Goal: Task Accomplishment & Management: Manage account settings

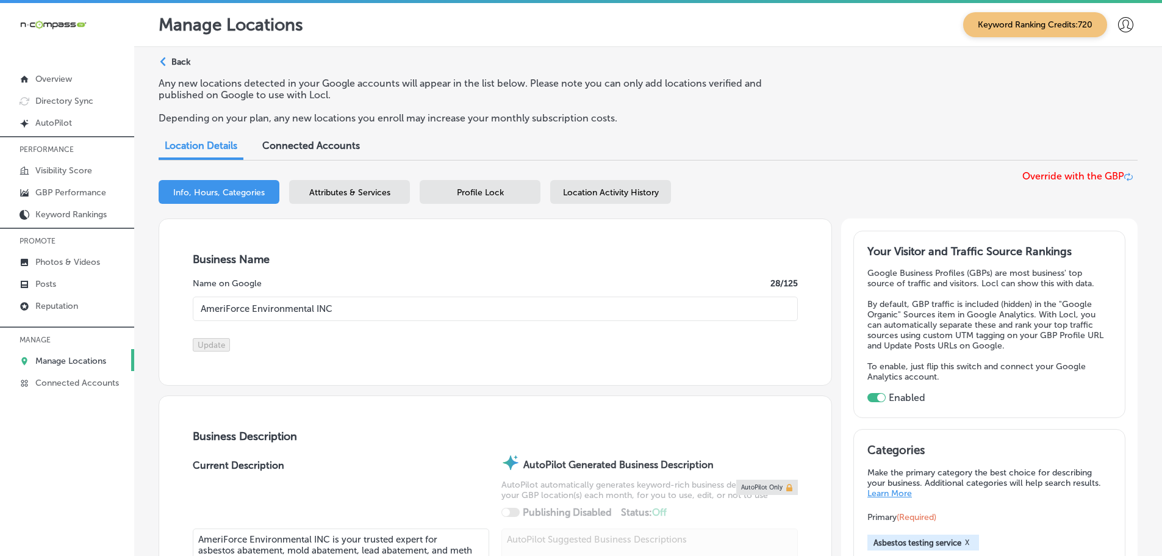
select select "US"
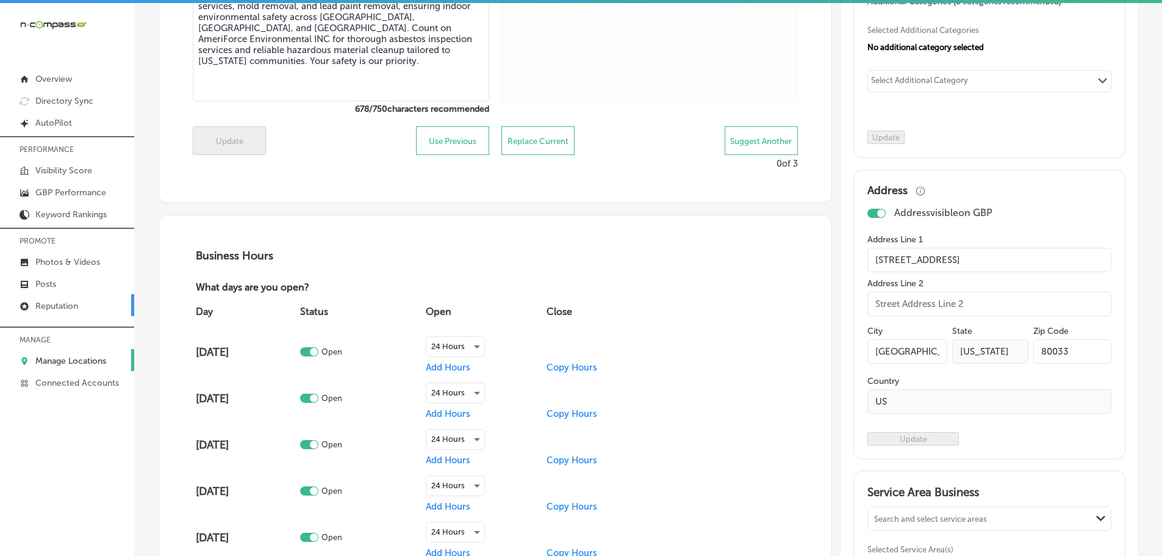
click at [47, 305] on p "Reputation" at bounding box center [56, 306] width 43 height 10
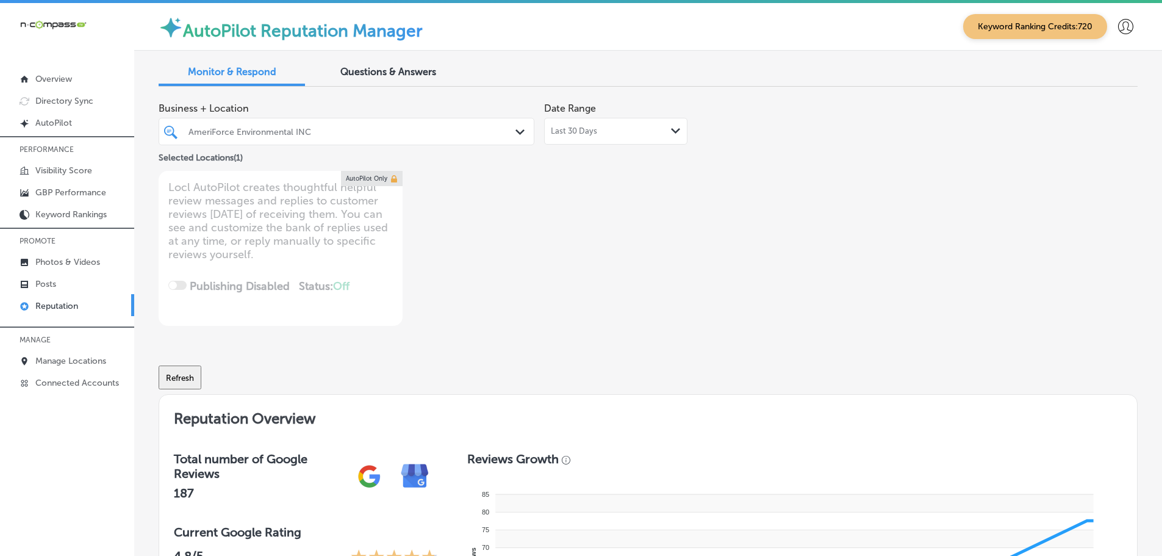
click at [515, 134] on icon "Path Created with Sketch." at bounding box center [519, 131] width 9 height 5
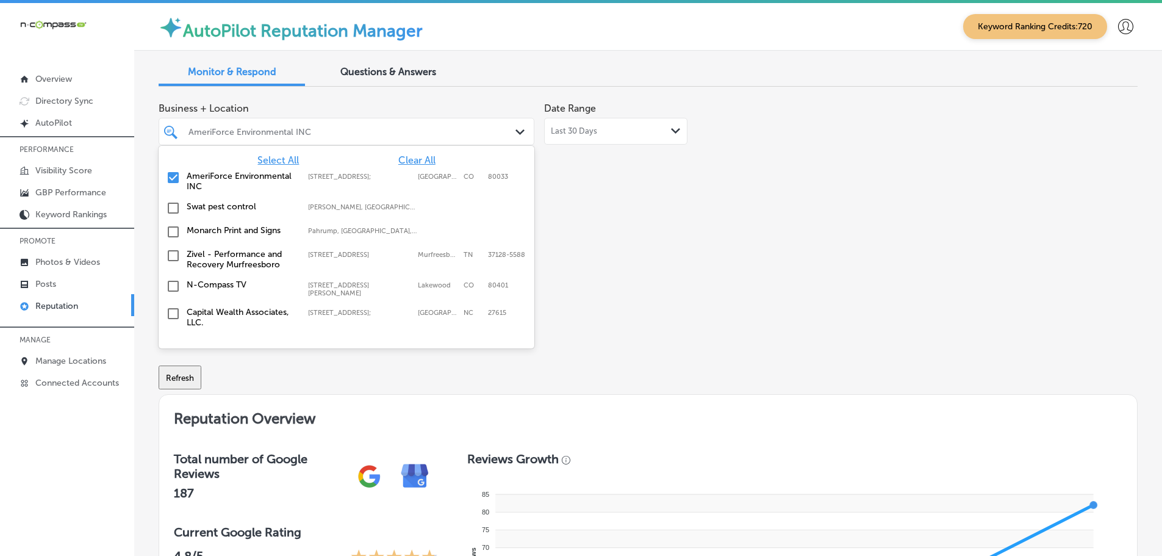
click at [280, 165] on span "Select All" at bounding box center [277, 160] width 41 height 12
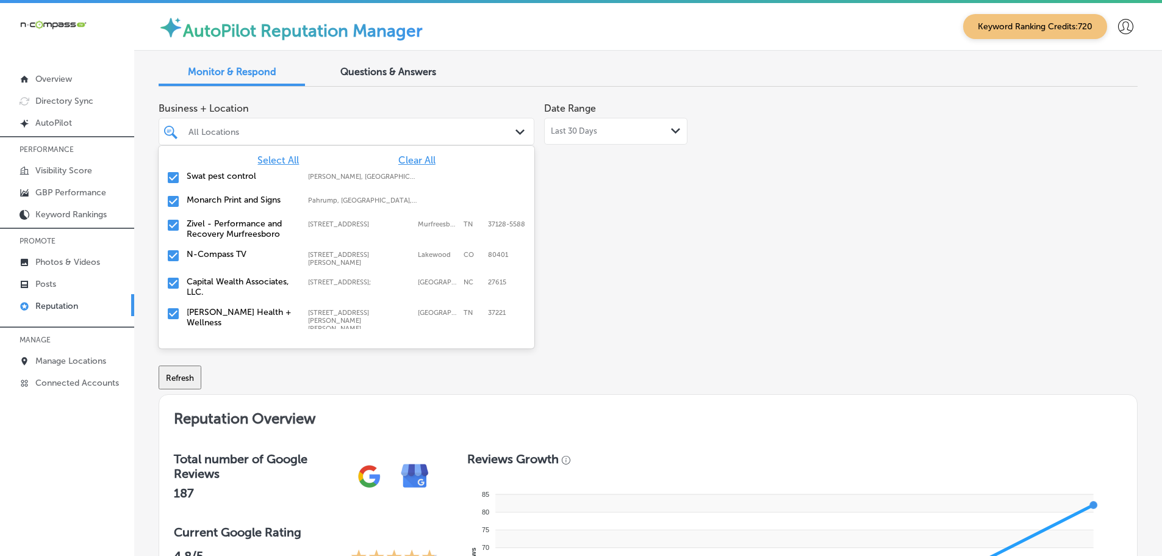
click at [645, 236] on div "Business + Location option focused, 3 of 150. 150 results available. Use Up and…" at bounding box center [452, 210] width 587 height 229
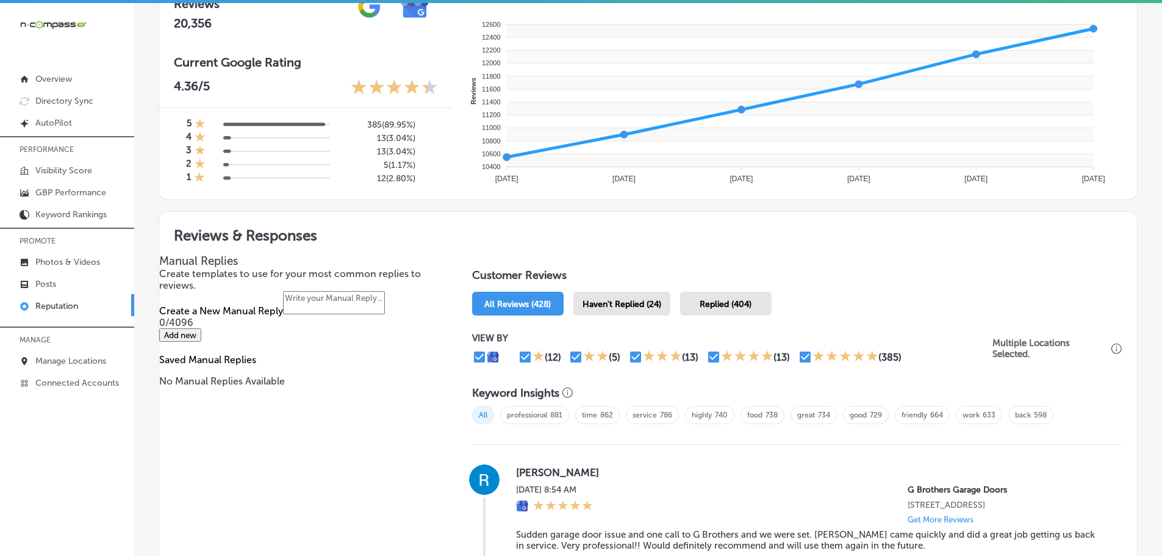
scroll to position [549, 0]
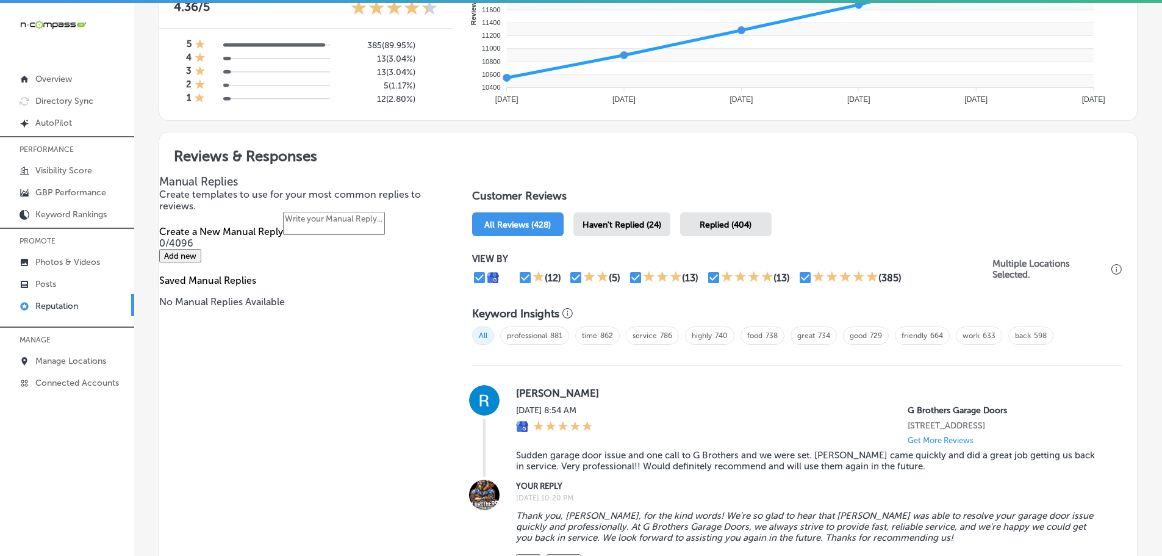
click at [649, 227] on span "Haven't Replied (24)" at bounding box center [621, 225] width 79 height 10
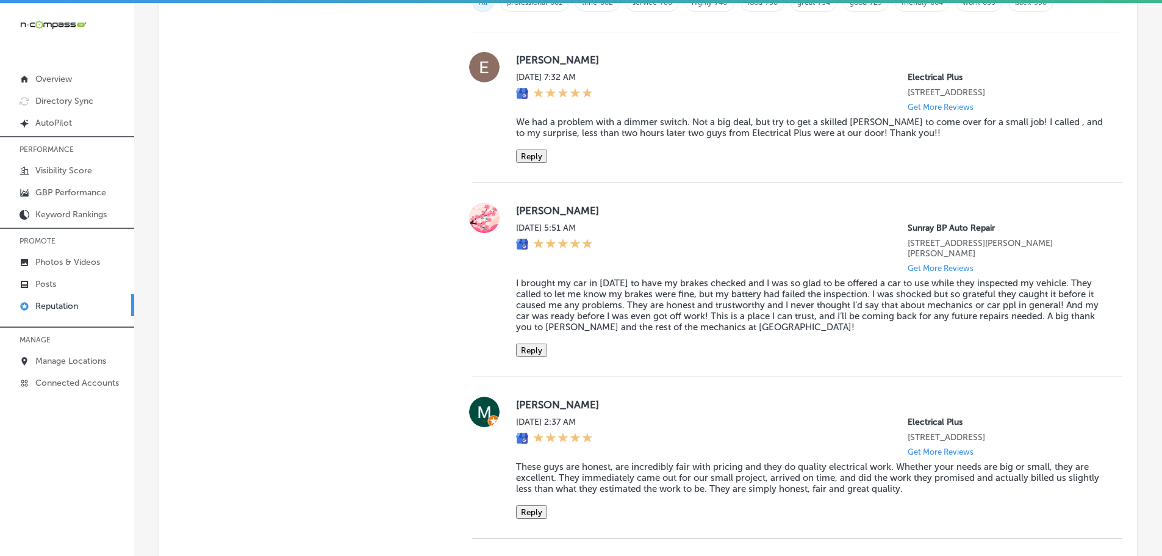
scroll to position [854, 0]
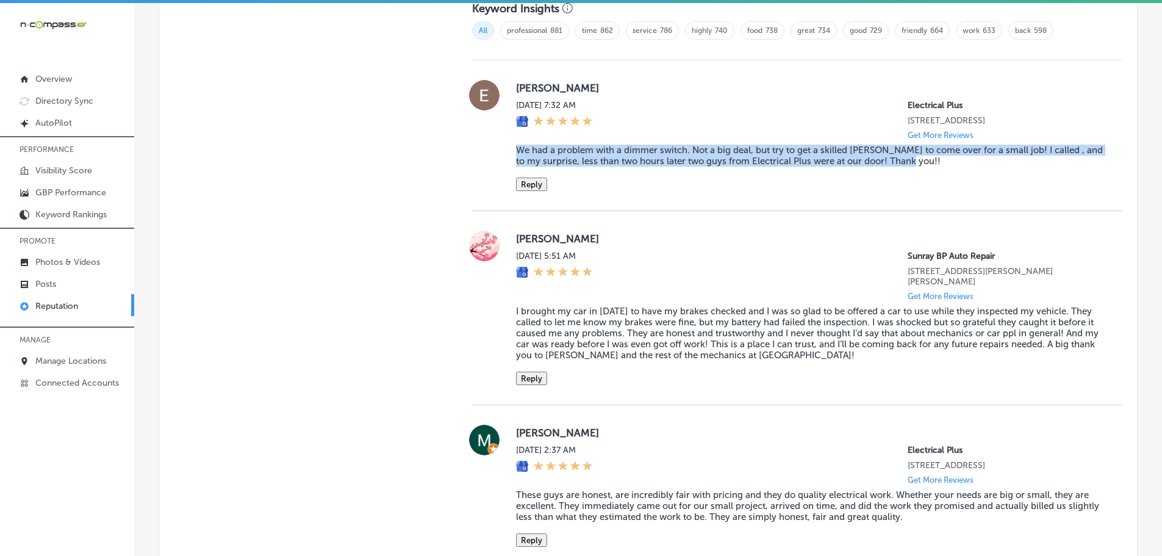
drag, startPoint x: 509, startPoint y: 154, endPoint x: 922, endPoint y: 162, distance: 413.5
click at [922, 162] on div "[PERSON_NAME][DATE] 7:32 AM Electrical Plus [STREET_ADDRESS] Get More Reviews W…" at bounding box center [797, 135] width 650 height 111
copy blockquote "We had a problem with a dimmer switch. Not a big deal, but try to get a skilled…"
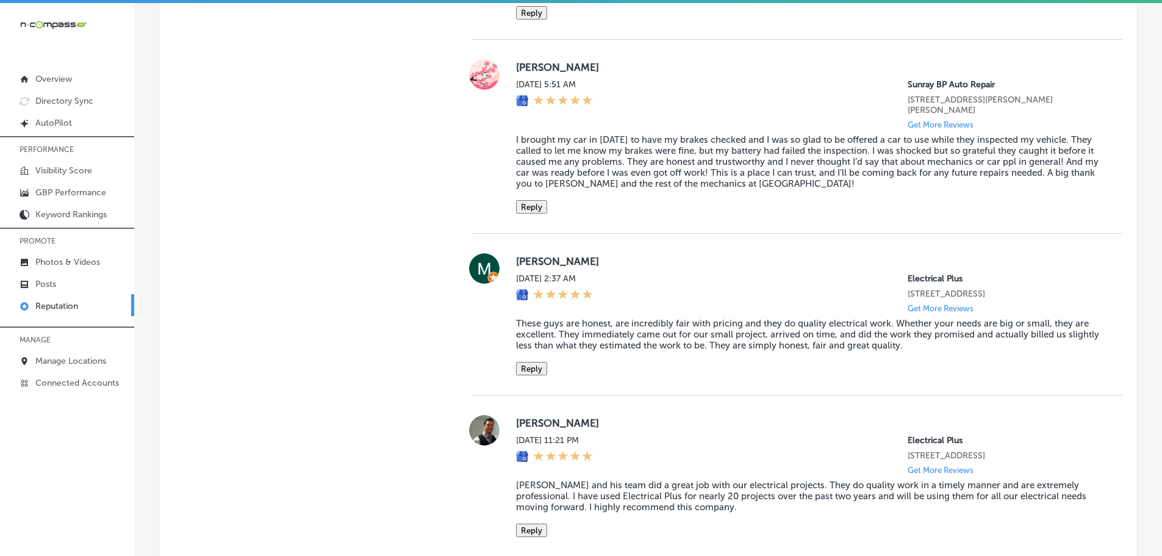
scroll to position [1098, 0]
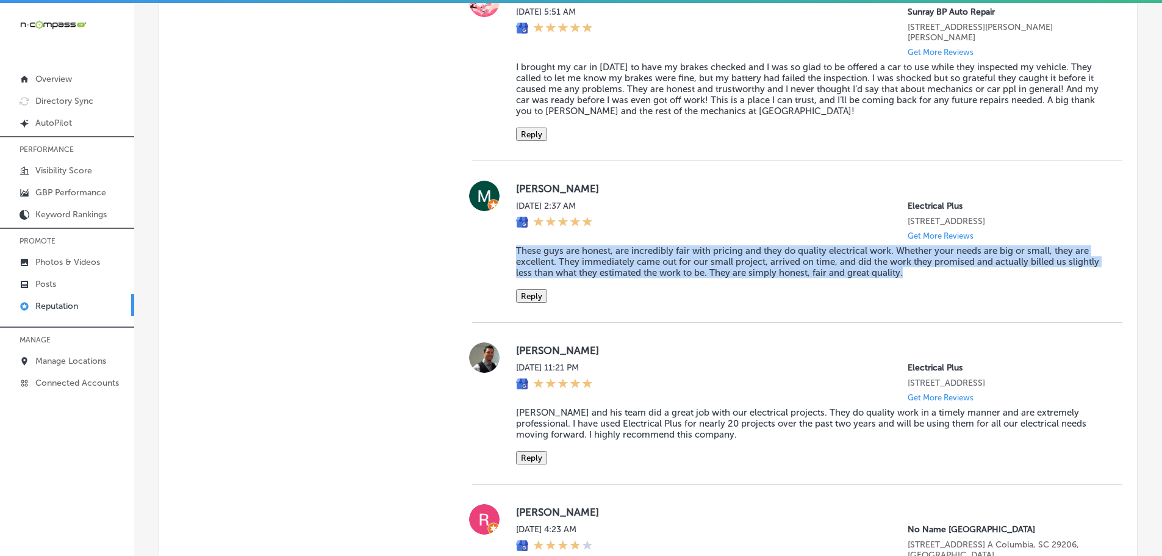
drag, startPoint x: 504, startPoint y: 250, endPoint x: 951, endPoint y: 272, distance: 447.6
click at [951, 272] on div "[PERSON_NAME][DATE] 2:37 AM Electrical Plus [STREET_ADDRESS] Get More Reviews T…" at bounding box center [797, 242] width 650 height 122
copy blockquote "These guys are honest, are incredibly fair with pricing and they do quality ele…"
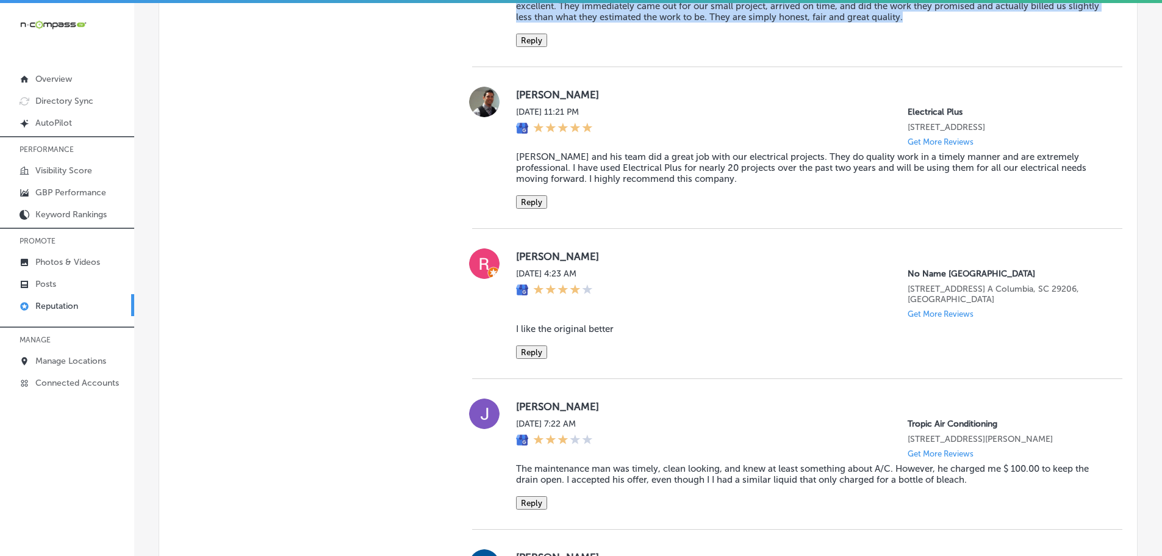
scroll to position [1403, 0]
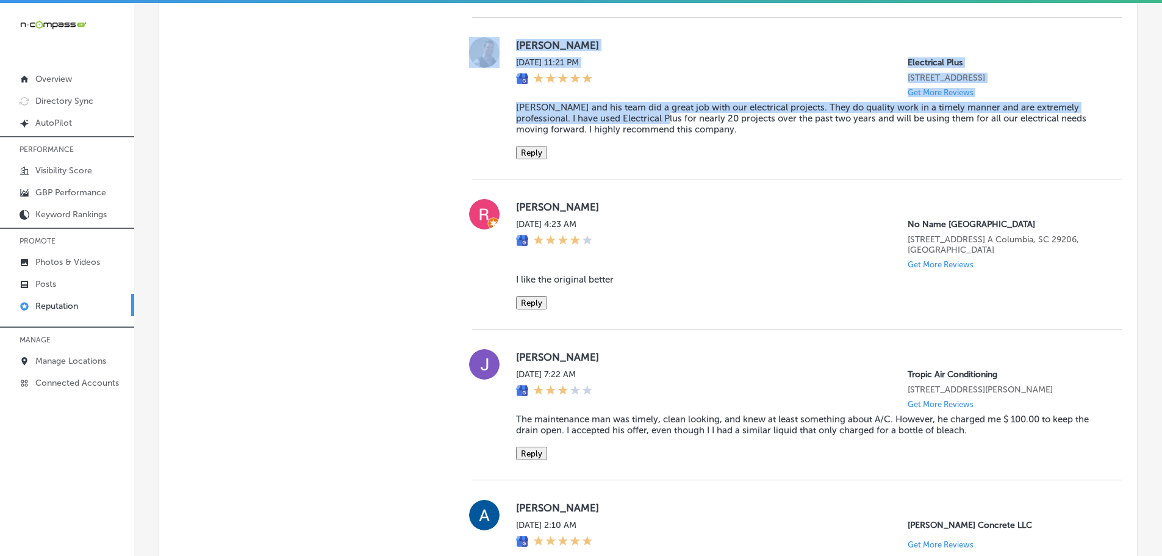
drag, startPoint x: 506, startPoint y: 110, endPoint x: 634, endPoint y: 119, distance: 128.4
click at [634, 120] on div "[PERSON_NAME] [DATE] 11:21 PM Electrical Plus [STREET_ADDRESS] Get More Reviews…" at bounding box center [797, 98] width 650 height 122
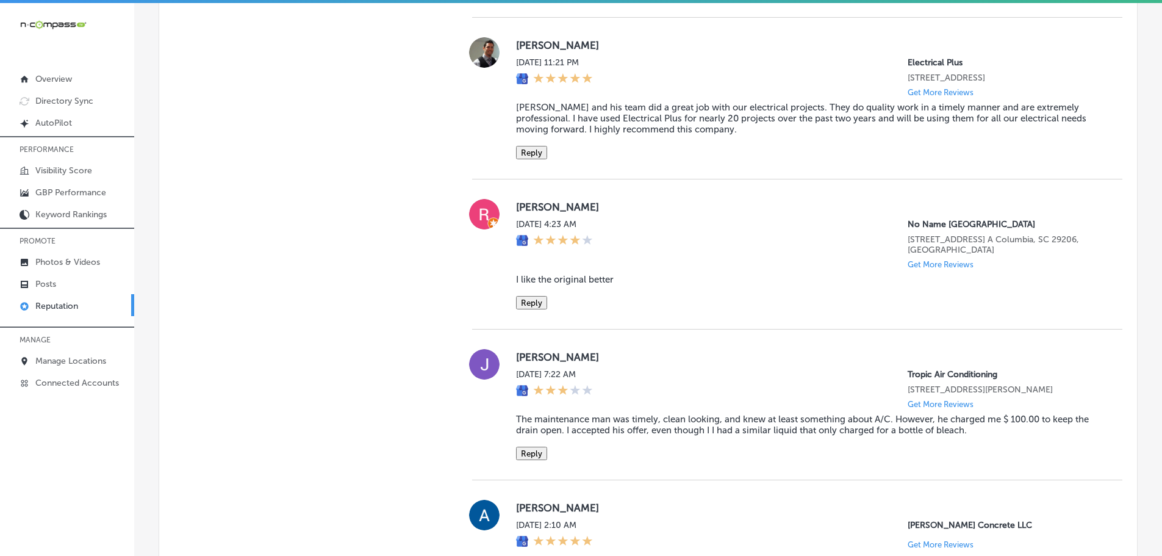
click at [689, 132] on blockquote "[PERSON_NAME] and his team did a great job with our electrical projects. They d…" at bounding box center [809, 118] width 587 height 33
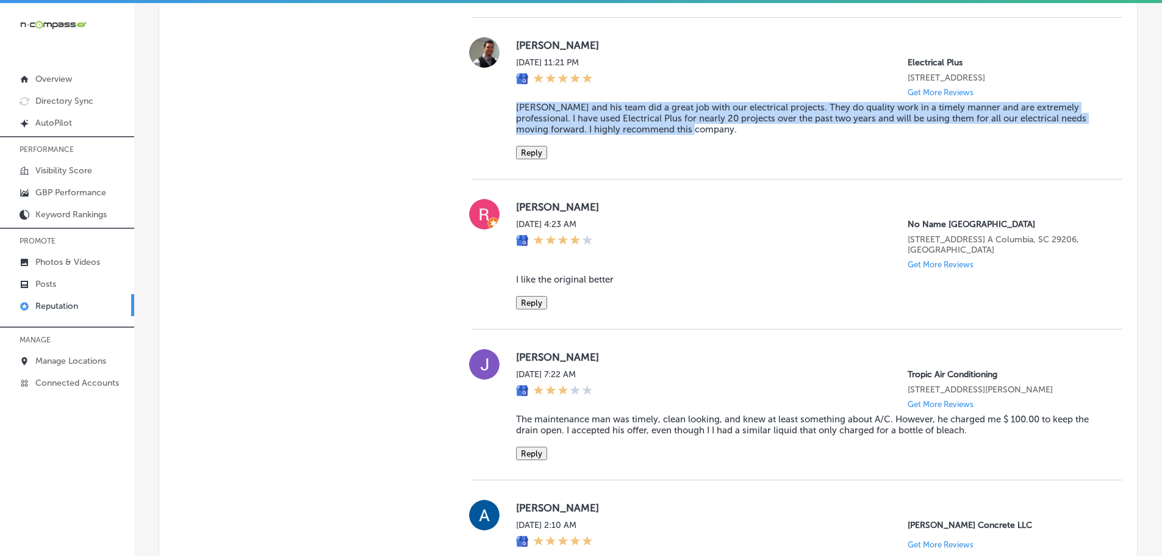
drag, startPoint x: 509, startPoint y: 110, endPoint x: 690, endPoint y: 134, distance: 183.3
click at [690, 134] on div "[PERSON_NAME] [DATE] 11:21 PM Electrical Plus [STREET_ADDRESS] Get More Reviews…" at bounding box center [797, 98] width 650 height 122
copy blockquote "[PERSON_NAME] and his team did a great job with our electrical projects. They d…"
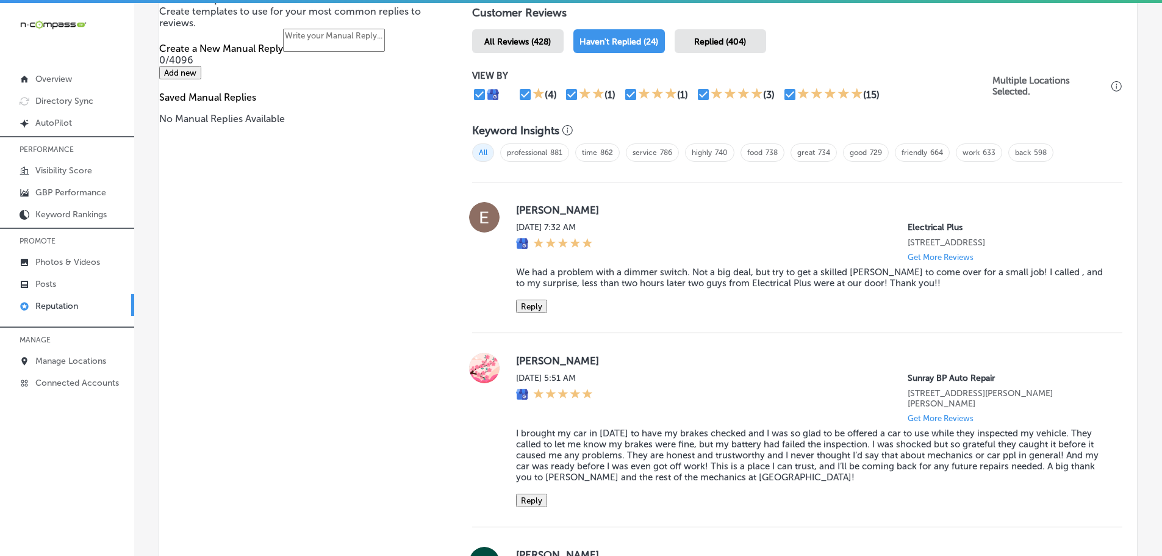
scroll to position [793, 0]
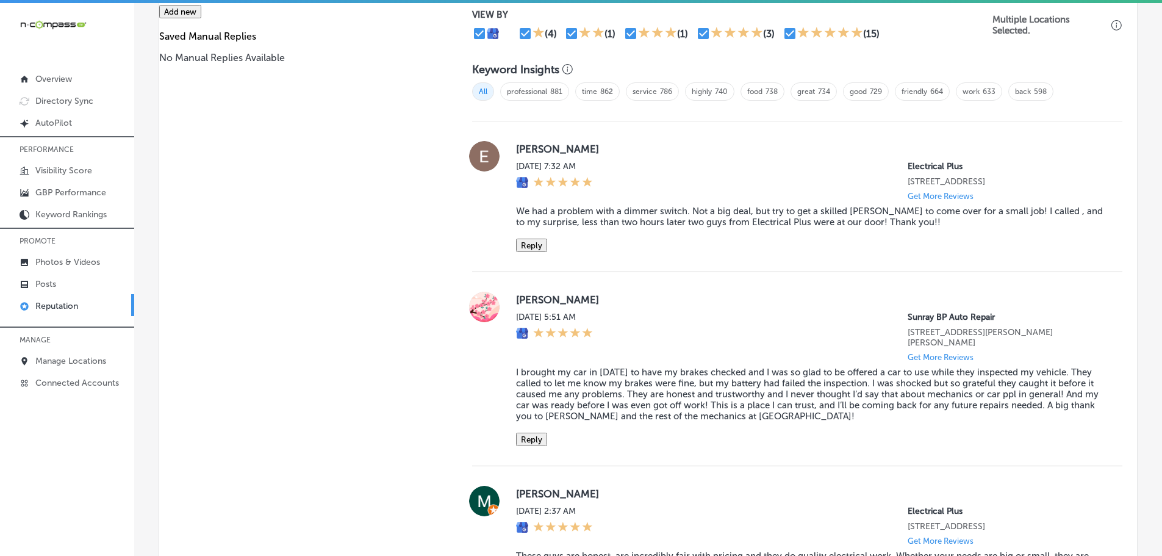
click at [537, 246] on button "Reply" at bounding box center [531, 244] width 31 height 13
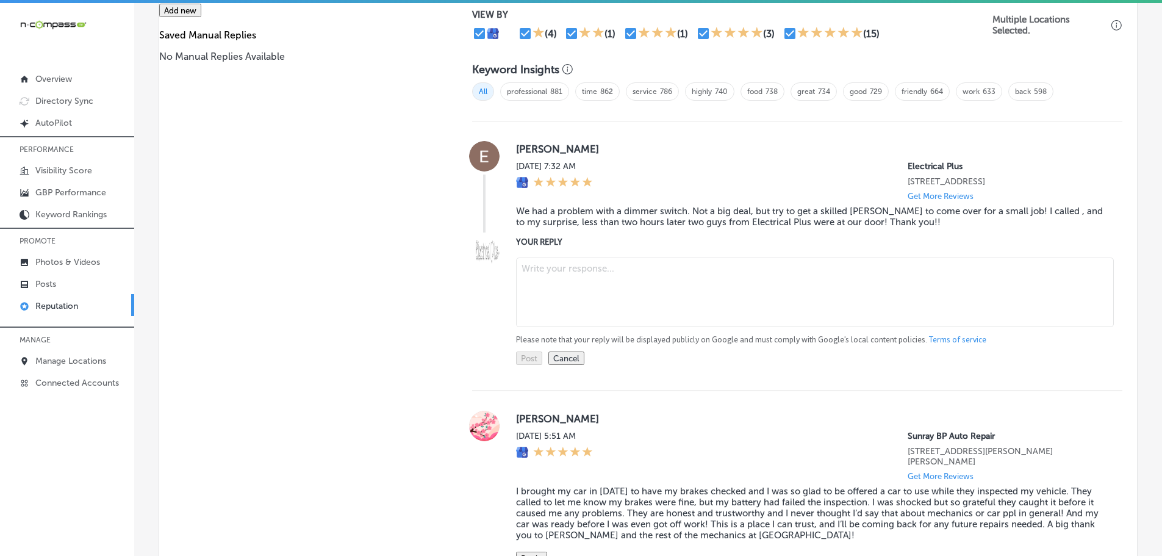
click at [570, 273] on textarea at bounding box center [815, 292] width 598 height 70
type textarea "x"
paste textarea "Thank you, [Reviewer’s Name], for the great feedback! We’re glad we could quick…"
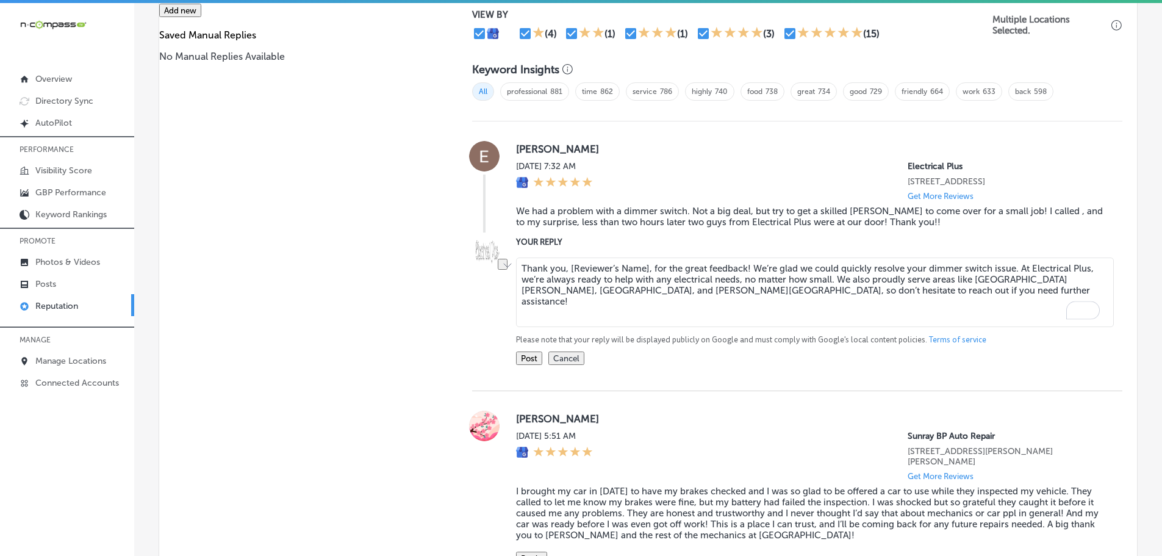
drag, startPoint x: 560, startPoint y: 270, endPoint x: 649, endPoint y: 272, distance: 88.5
click at [649, 272] on textarea "Thank you, [Reviewer’s Name], for the great feedback! We’re glad we could quick…" at bounding box center [815, 292] width 598 height 70
click at [657, 270] on textarea "Thank you for the great feedback! We’re glad we could quickly resolve your dimm…" at bounding box center [815, 292] width 598 height 70
type textarea "Thank you for the great feedback, [PERSON_NAME]! We’re glad we could quickly re…"
click at [535, 360] on button "Post" at bounding box center [529, 357] width 26 height 13
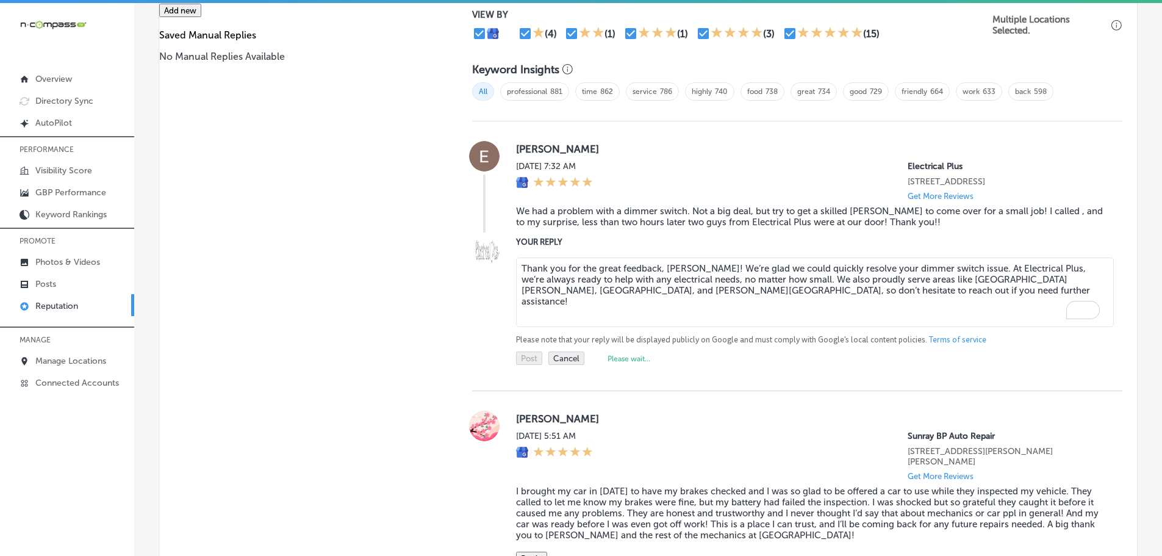
type textarea "x"
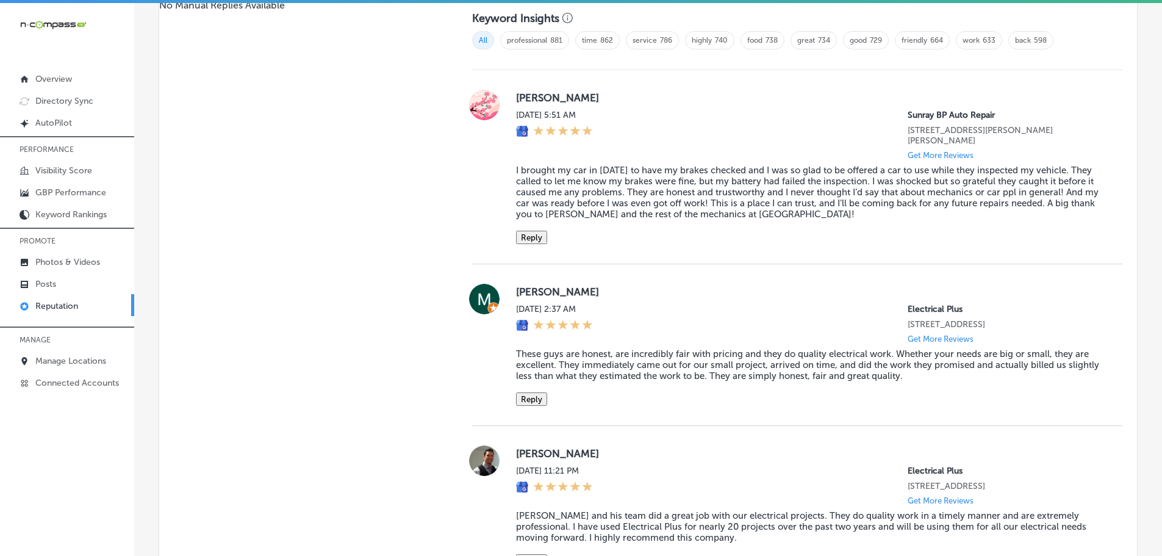
scroll to position [915, 0]
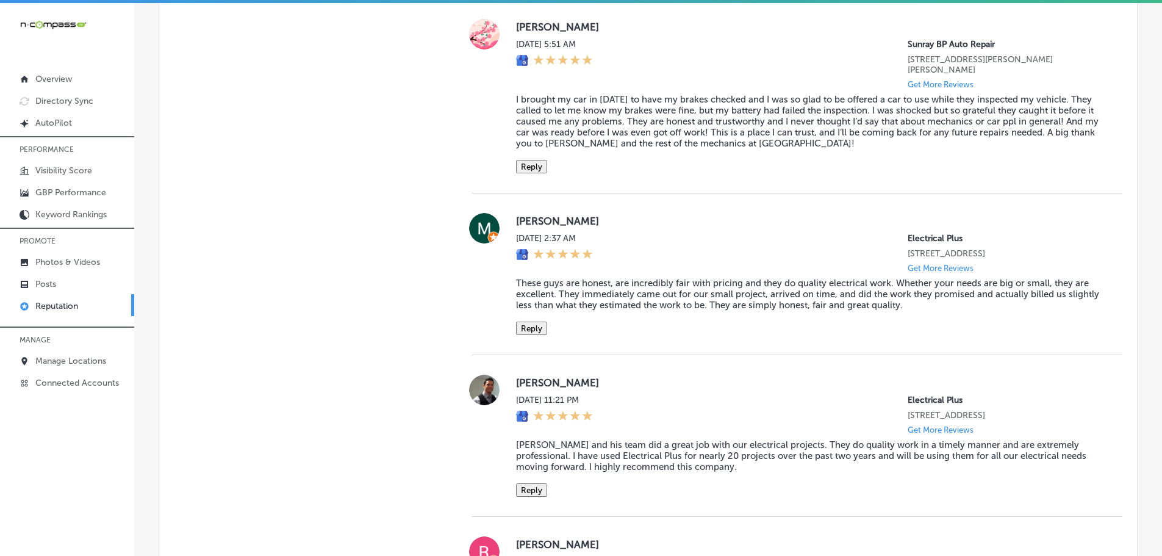
click at [520, 322] on button "Reply" at bounding box center [531, 327] width 31 height 13
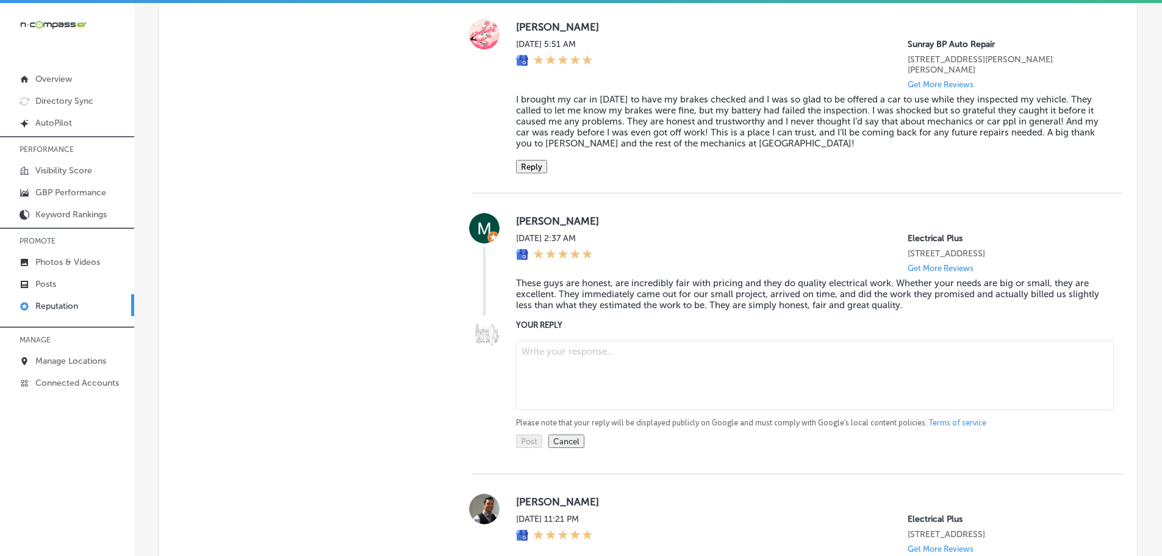
click at [578, 353] on textarea at bounding box center [815, 375] width 598 height 70
paste textarea "Thank you for the kind review, [Reviewer’s Name]! We’re pleased that our team c…"
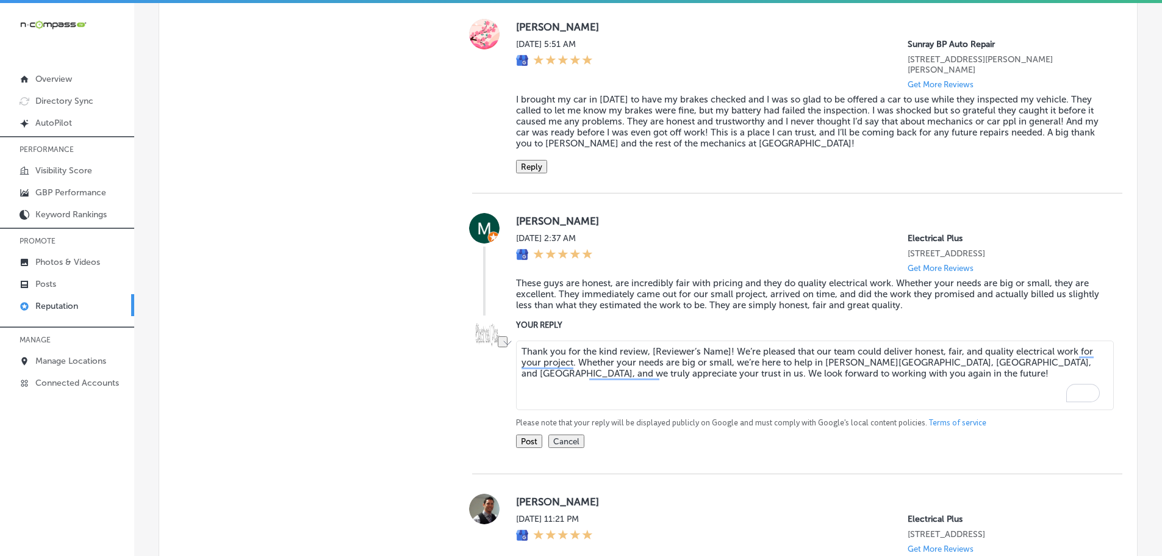
drag, startPoint x: 647, startPoint y: 348, endPoint x: 728, endPoint y: 346, distance: 81.1
click at [728, 346] on textarea "Thank you for the kind review, [Reviewer’s Name]! We’re pleased that our team c…" at bounding box center [815, 375] width 598 height 70
click at [800, 356] on textarea "Thank you for the kind review, [PERSON_NAME]! We’re pleased that our team could…" at bounding box center [815, 375] width 598 height 70
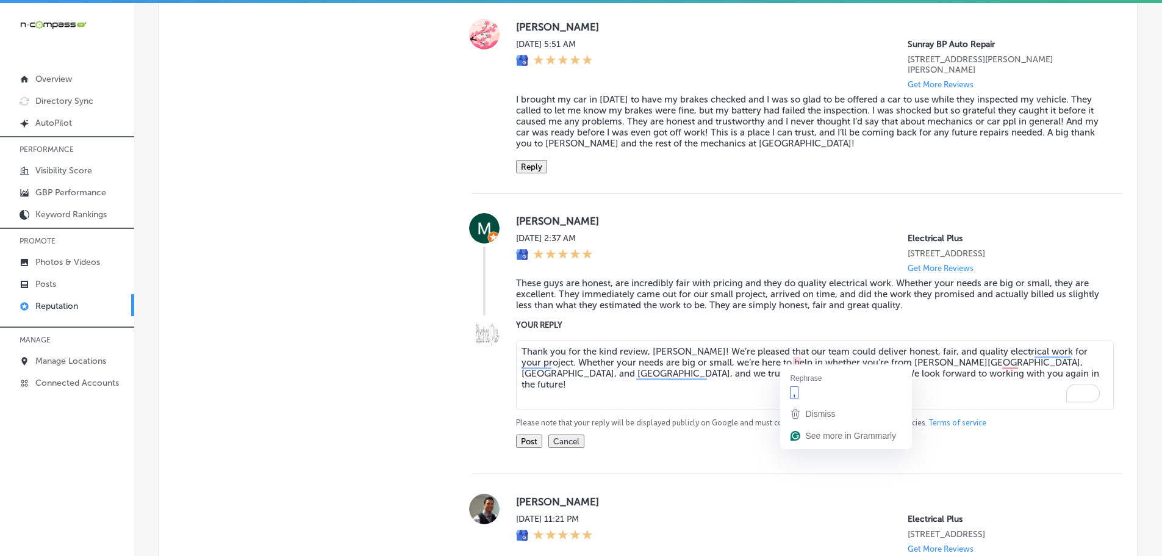
click at [797, 360] on textarea "Thank you for the kind review, [PERSON_NAME]! We’re pleased that our team could…" at bounding box center [815, 375] width 598 height 70
type textarea "Thank you for the kind review, [PERSON_NAME]! We’re pleased that our team could…"
click at [539, 438] on button "Post" at bounding box center [529, 440] width 26 height 13
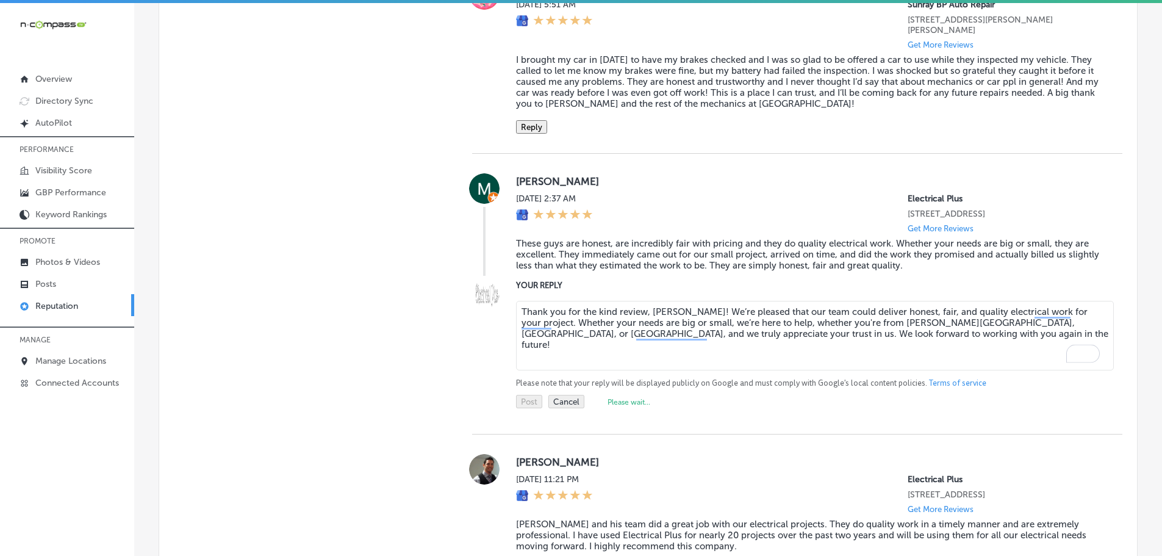
scroll to position [976, 0]
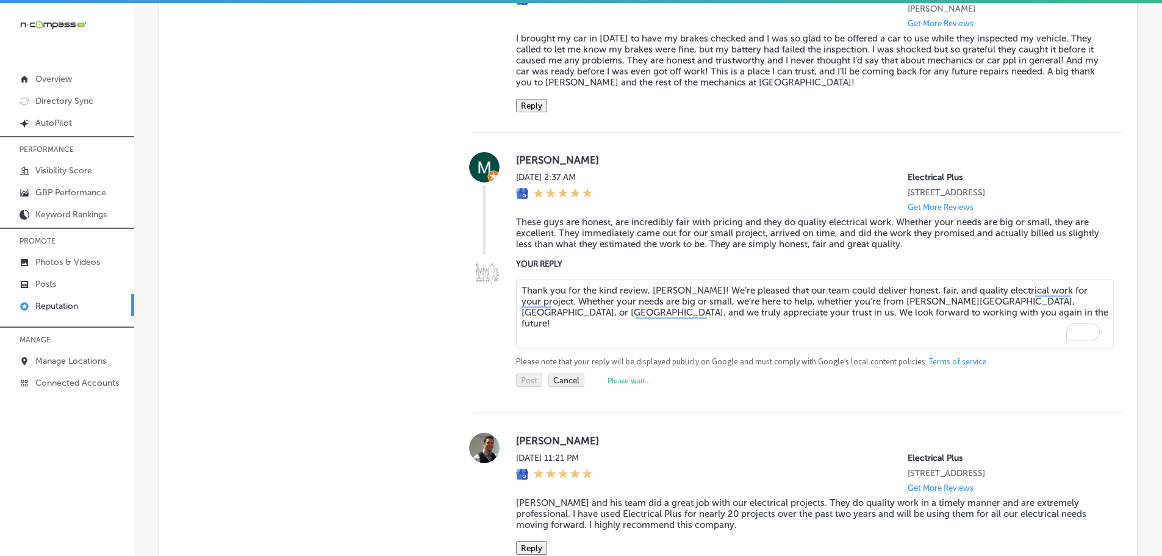
type textarea "x"
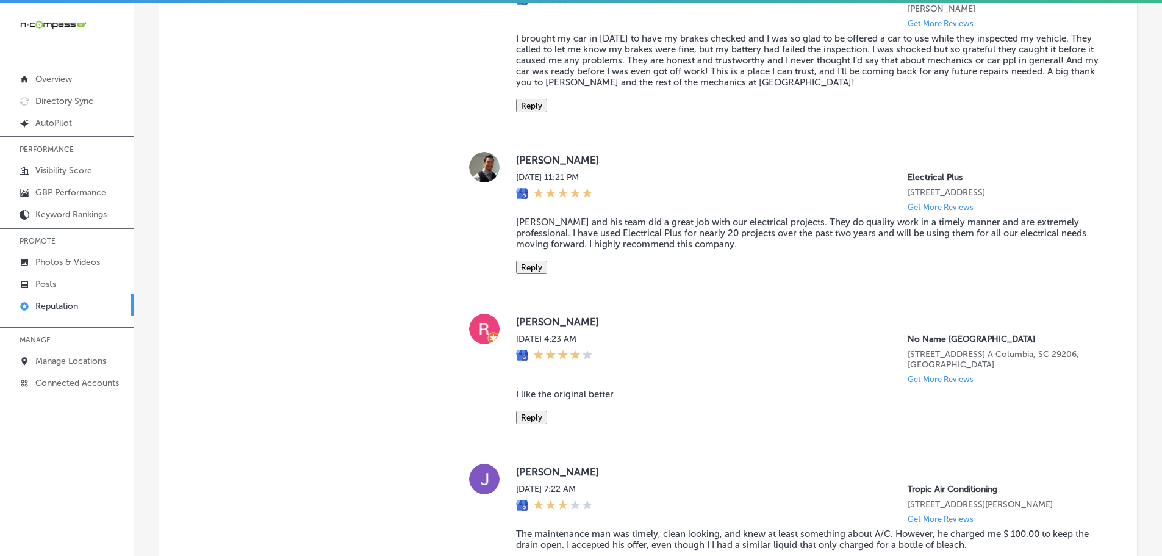
click at [521, 266] on button "Reply" at bounding box center [531, 266] width 31 height 13
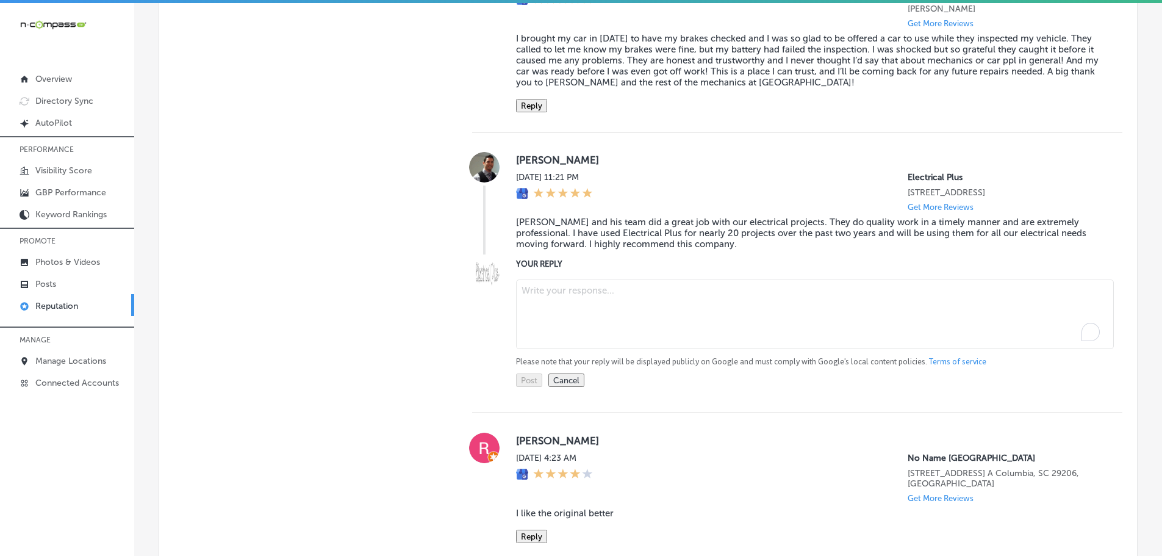
click at [571, 302] on textarea "To enrich screen reader interactions, please activate Accessibility in Grammarl…" at bounding box center [815, 314] width 598 height 70
paste textarea "Thank you for the wonderful review, [Reviewer’s Name]! We’re happy to hear that…"
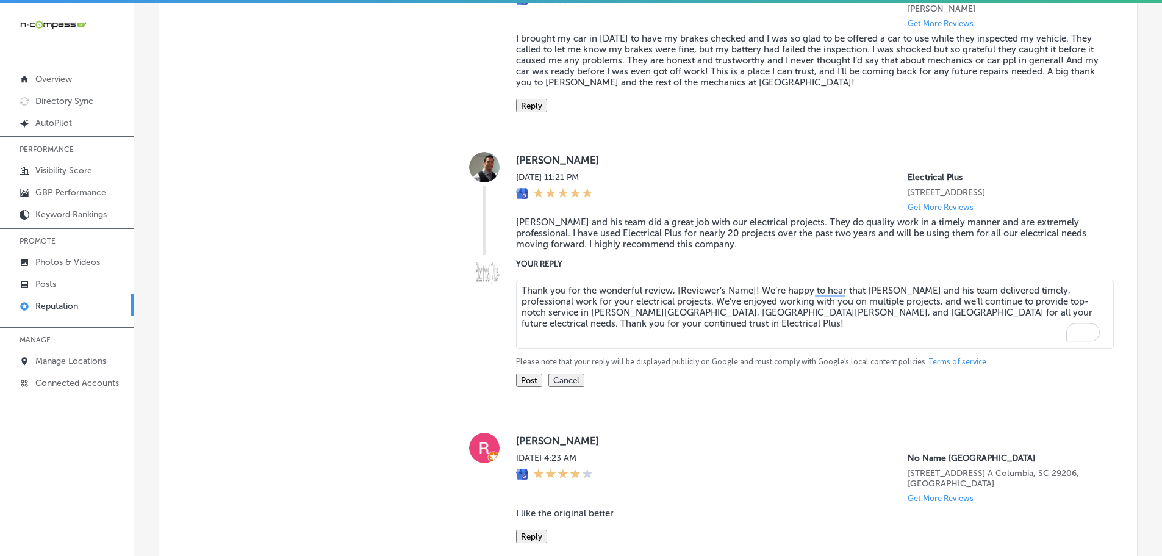
drag, startPoint x: 676, startPoint y: 287, endPoint x: 685, endPoint y: 286, distance: 8.6
click at [689, 287] on textarea "Thank you for the wonderful review, [Reviewer’s Name]! We’re happy to hear that…" at bounding box center [815, 314] width 598 height 70
click at [678, 285] on textarea "Thank you for the wonderful review, [Reviewer’s Name]! We’re happy to hear that…" at bounding box center [815, 314] width 598 height 70
drag, startPoint x: 674, startPoint y: 285, endPoint x: 751, endPoint y: 285, distance: 77.5
click at [751, 285] on textarea "Thank you for the wonderful review, [Reviewer’s Name]! We’re happy to hear that…" at bounding box center [815, 314] width 598 height 70
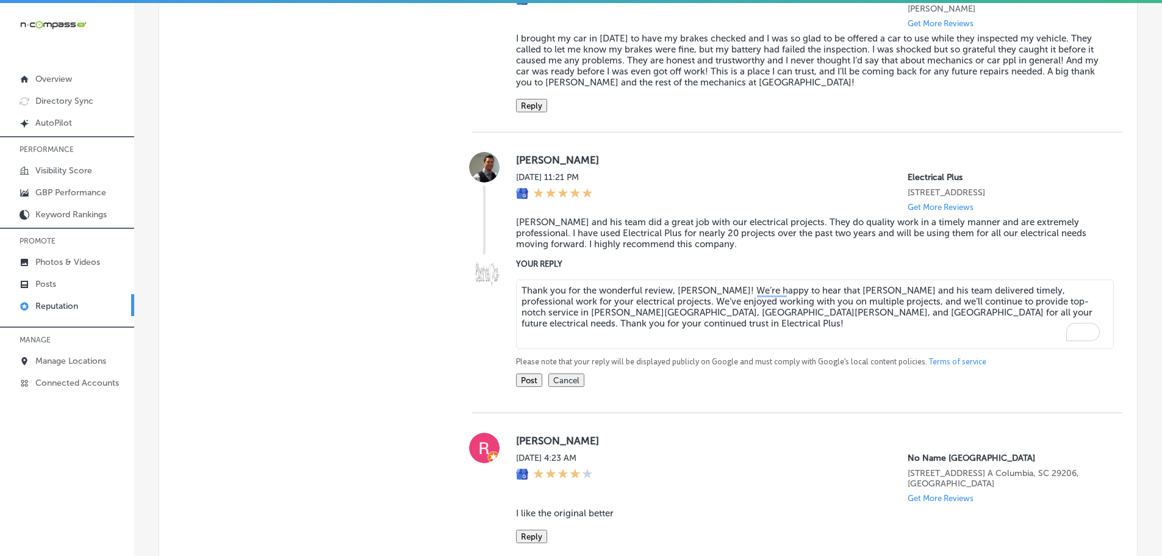
drag, startPoint x: 853, startPoint y: 284, endPoint x: 863, endPoint y: 284, distance: 9.8
click at [863, 284] on textarea "Thank you for the wonderful review, [PERSON_NAME]! We’re happy to hear that [PE…" at bounding box center [815, 314] width 598 height 70
type textarea "Thank you for the wonderful review, [PERSON_NAME]! We’re happy to hear that [PE…"
click at [535, 375] on button "Post" at bounding box center [529, 379] width 26 height 13
type textarea "x"
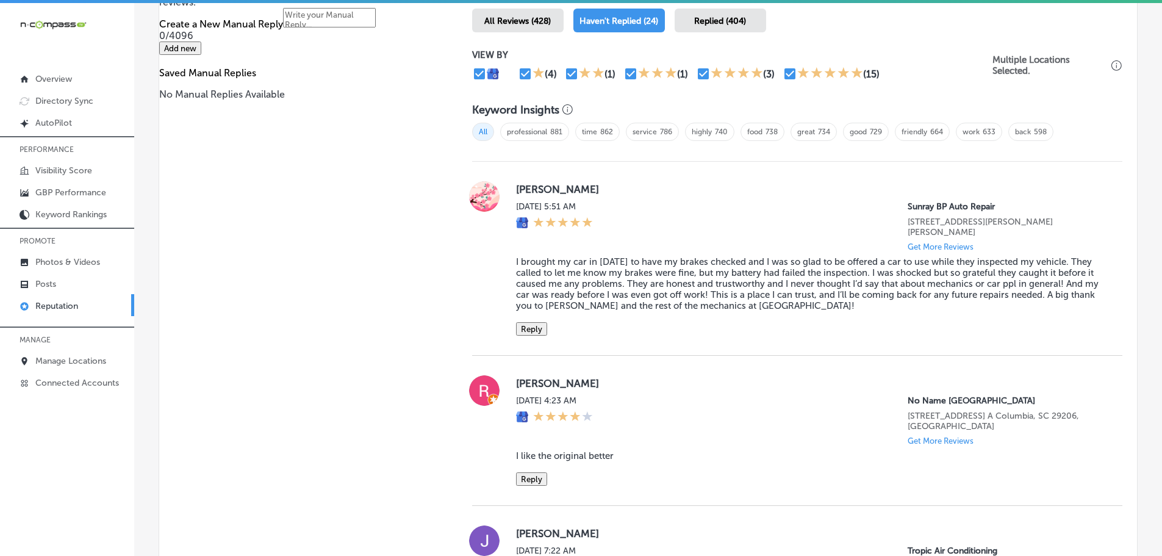
scroll to position [732, 0]
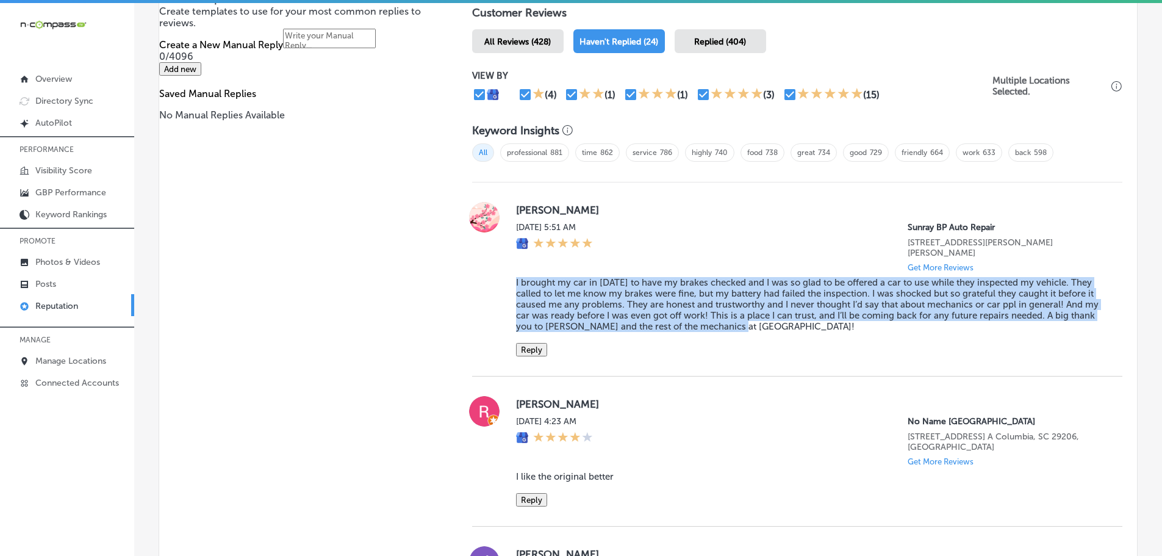
drag, startPoint x: 509, startPoint y: 272, endPoint x: 800, endPoint y: 317, distance: 294.3
click at [800, 317] on div "[PERSON_NAME] [DATE] 5:51 AM Sunray BP Auto Repair [STREET_ADDRESS][PERSON_NAME…" at bounding box center [797, 279] width 650 height 154
copy blockquote "I brought my car in [DATE] to have my brakes checked and I was so glad to be of…"
click at [530, 343] on button "Reply" at bounding box center [531, 349] width 31 height 13
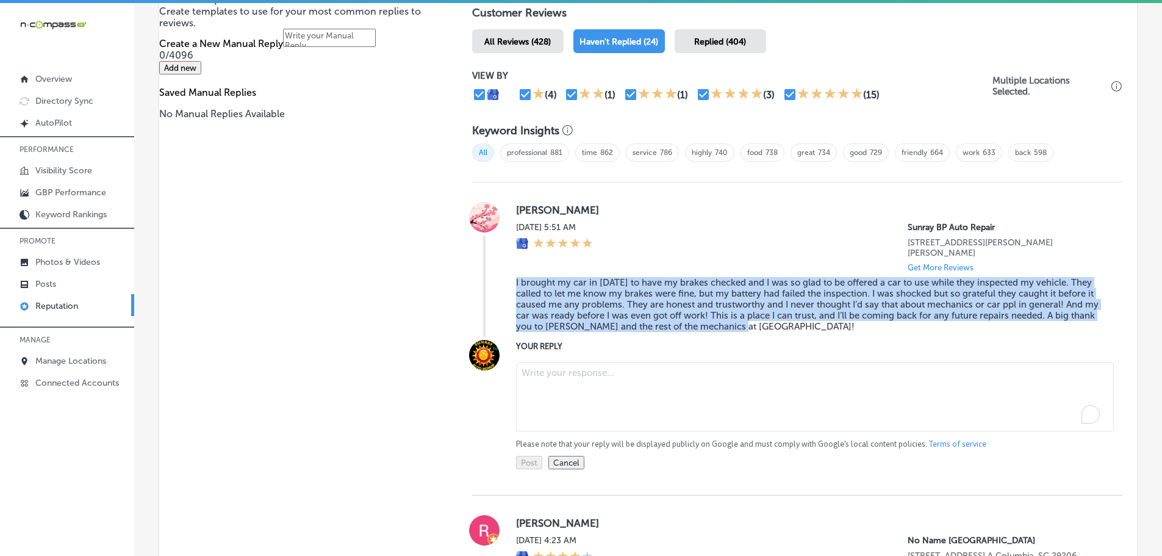
click at [599, 363] on textarea "To enrich screen reader interactions, please activate Accessibility in Grammarl…" at bounding box center [815, 397] width 598 height 70
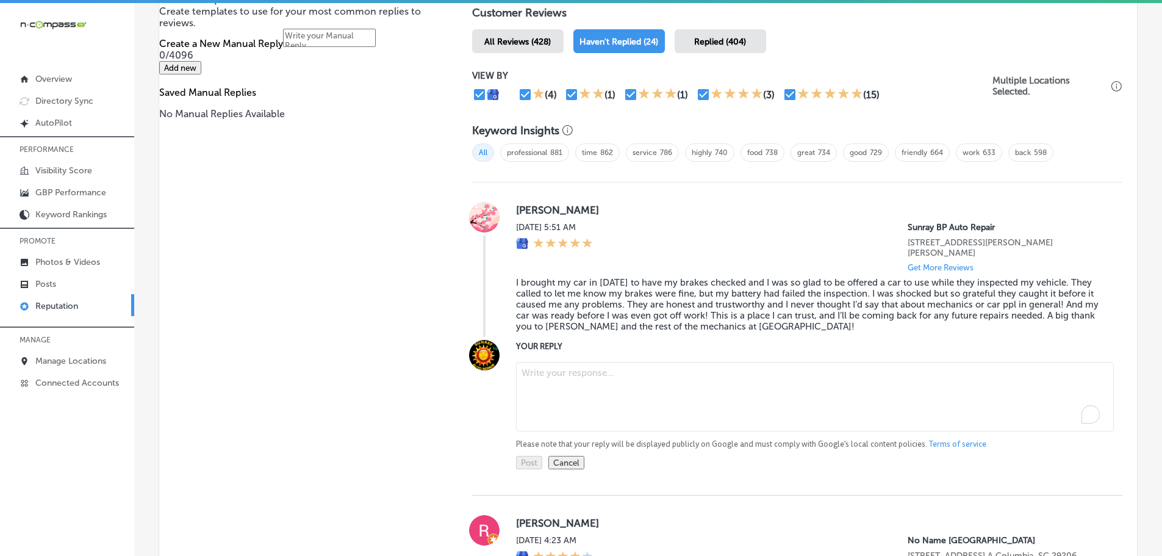
paste textarea "Thank you so much for your thoughtful review! We’re glad we could provide you w…"
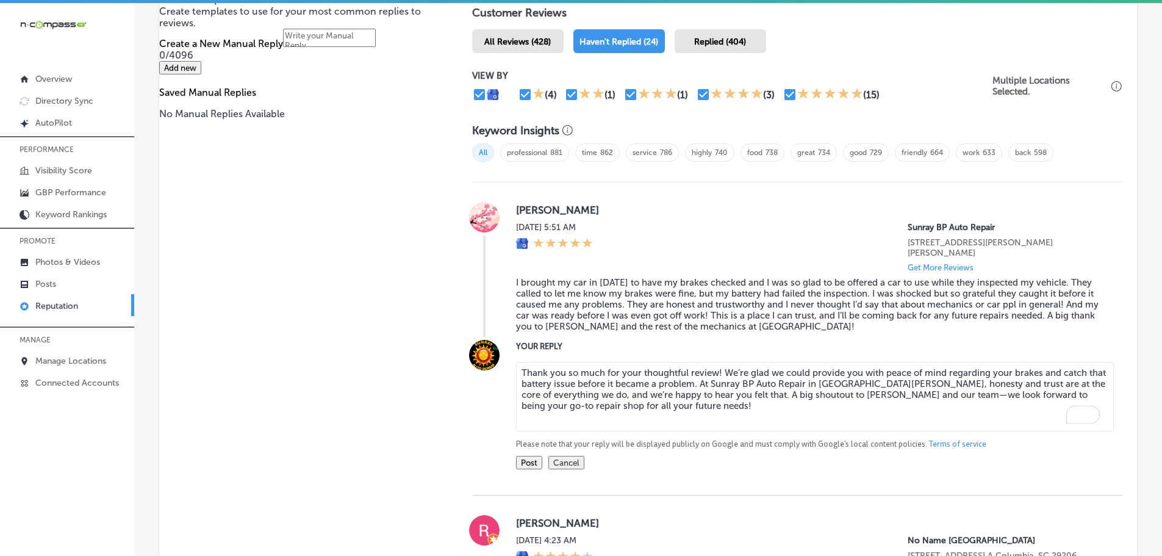
click at [712, 362] on textarea "Thank you so much for your thoughtful review! We’re glad we could provide you w…" at bounding box center [815, 397] width 598 height 70
type textarea "Thank you so much for your thoughtful review, Nasra! We’re glad we could provid…"
click at [536, 456] on button "Post" at bounding box center [529, 462] width 26 height 13
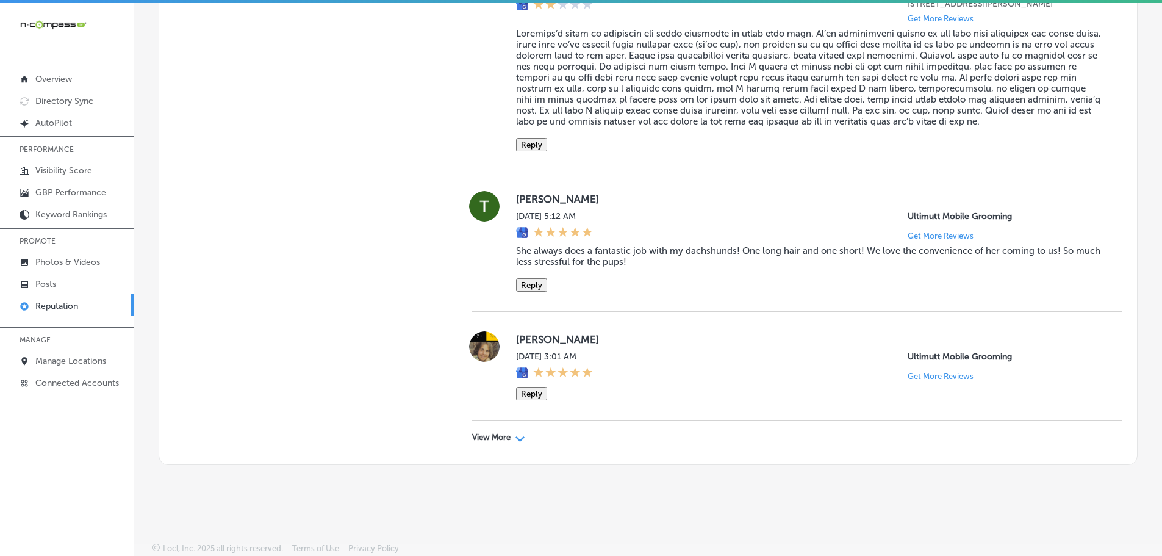
scroll to position [2975, 0]
click at [509, 442] on div "View More Path Created with Sketch." at bounding box center [498, 437] width 53 height 10
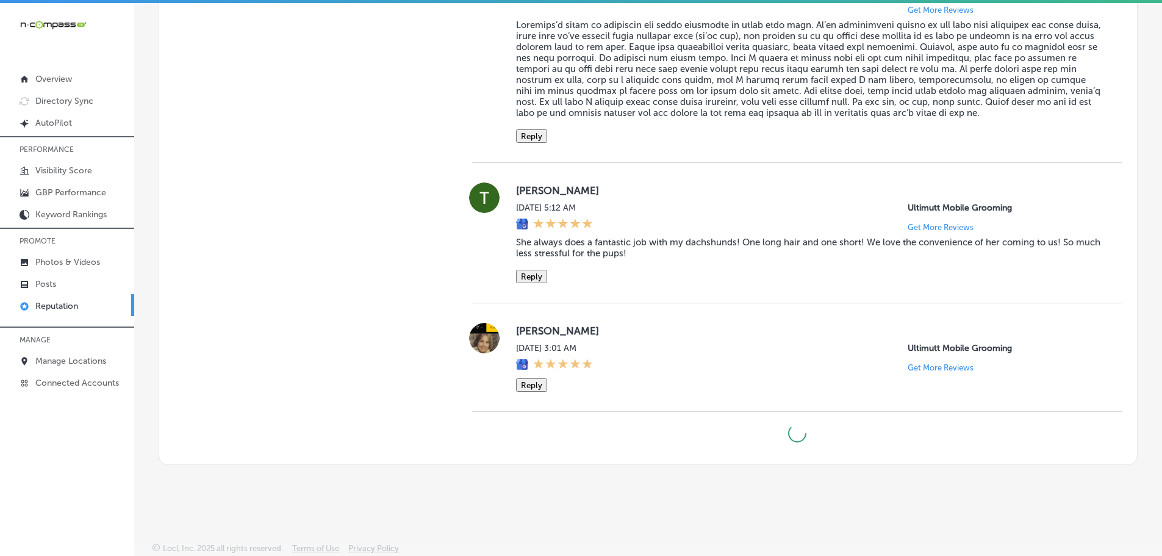
type textarea "x"
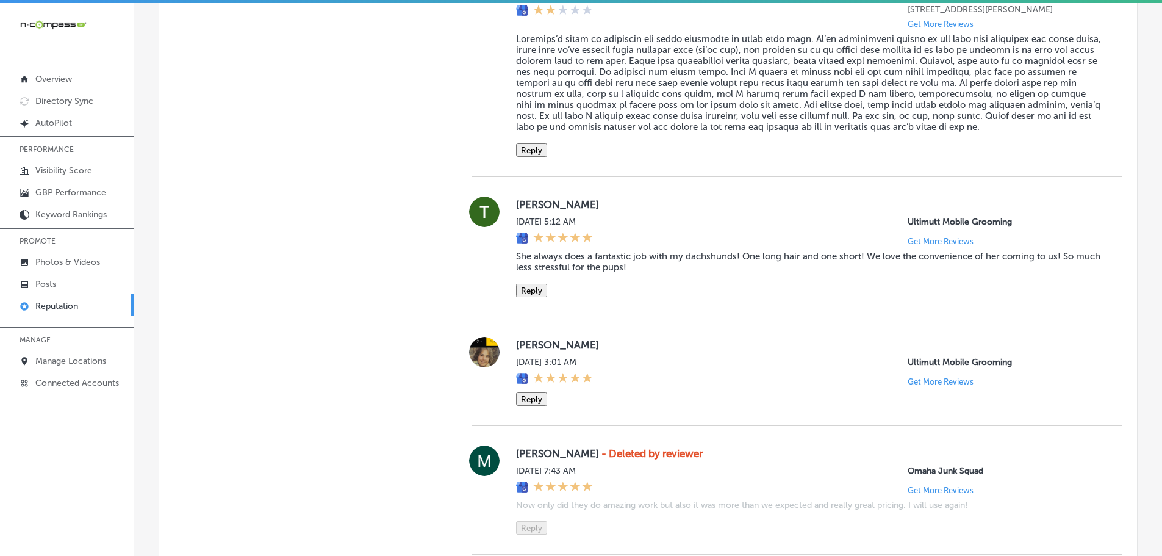
scroll to position [2686, 0]
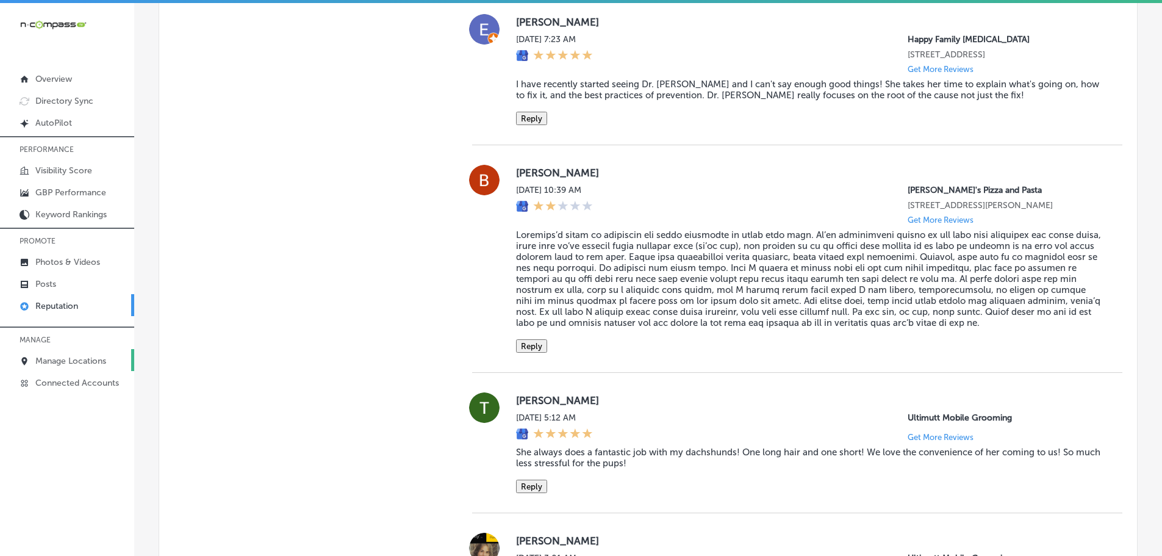
click at [59, 357] on p "Manage Locations" at bounding box center [70, 361] width 71 height 10
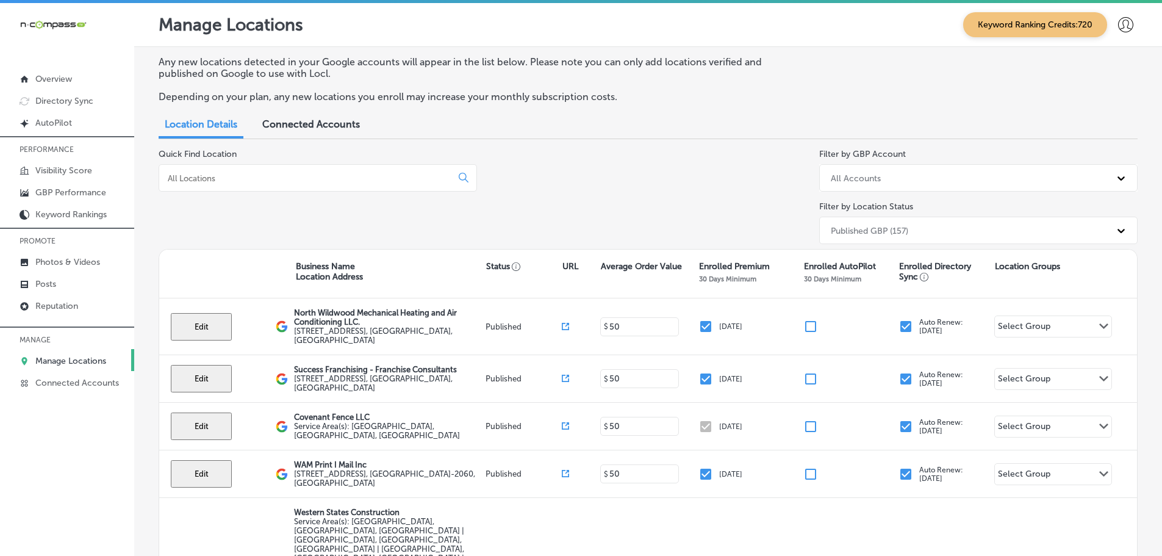
click at [345, 166] on div at bounding box center [318, 177] width 318 height 27
click at [343, 176] on input at bounding box center [307, 178] width 282 height 11
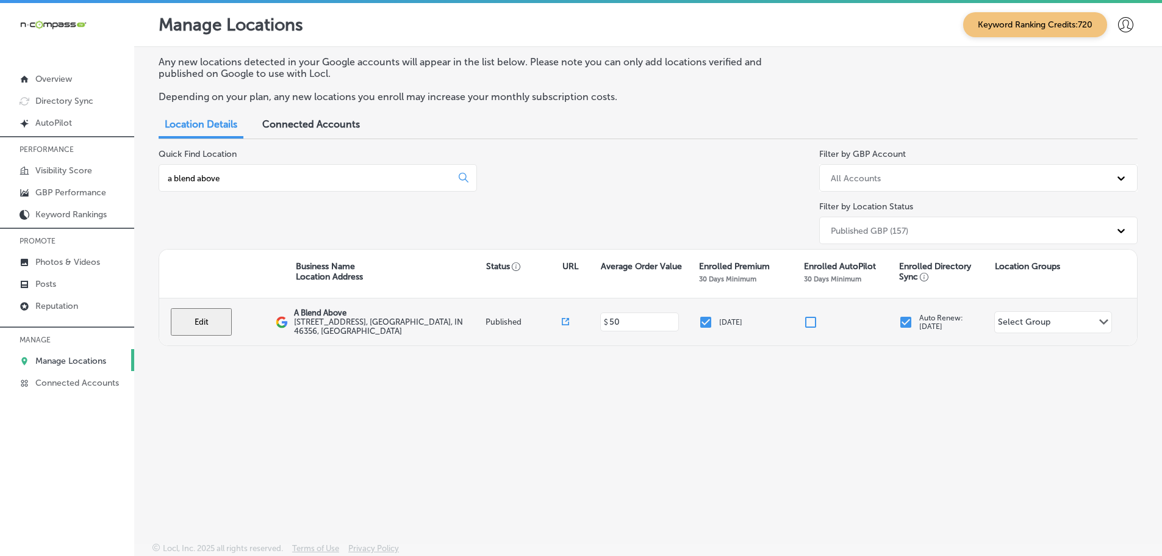
type input "a blend above"
click at [178, 320] on button "Edit" at bounding box center [201, 321] width 61 height 27
select select "US"
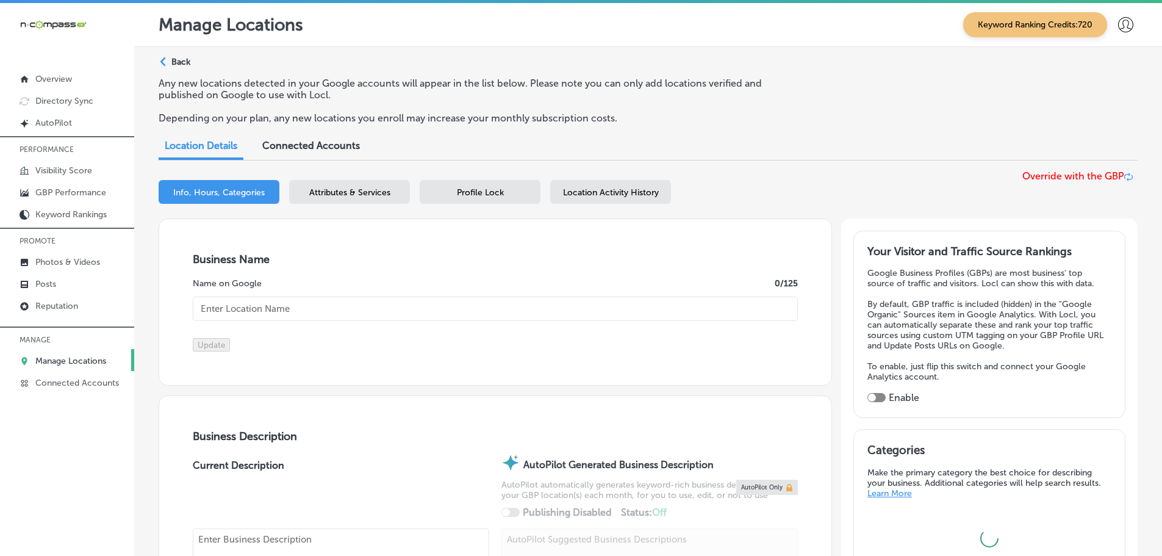
type input "A Blend Above"
type input "[STREET_ADDRESS]"
type input "[PERSON_NAME]"
type input "46356"
type input "US"
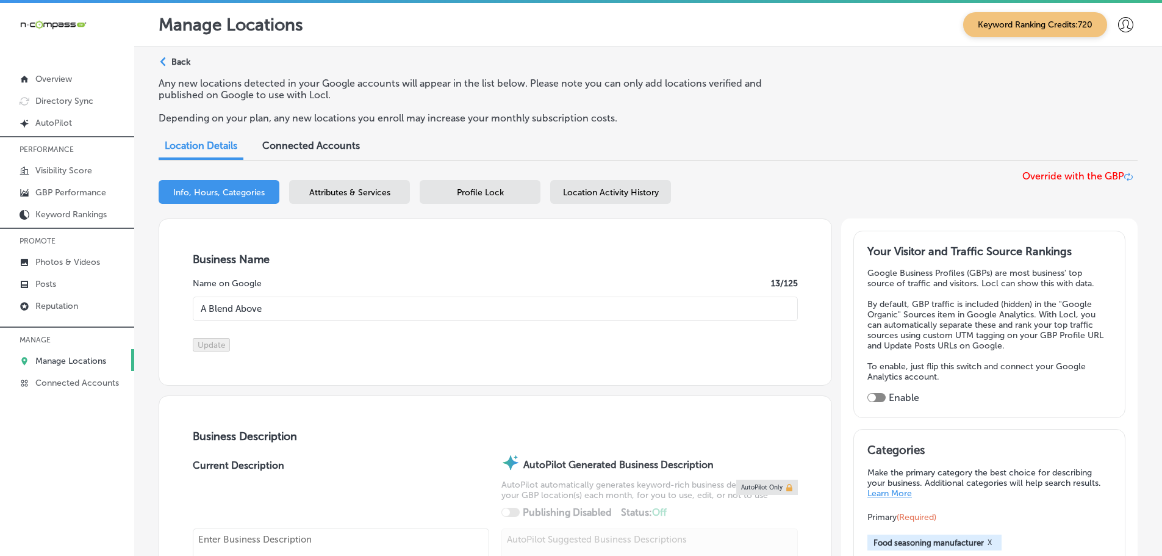
type input "[URL][DOMAIN_NAME]"
checkbox input "true"
type textarea "A Blend Above is a family-owned food seasoning manufacturer located just outsid…"
type input "[PHONE_NUMBER]"
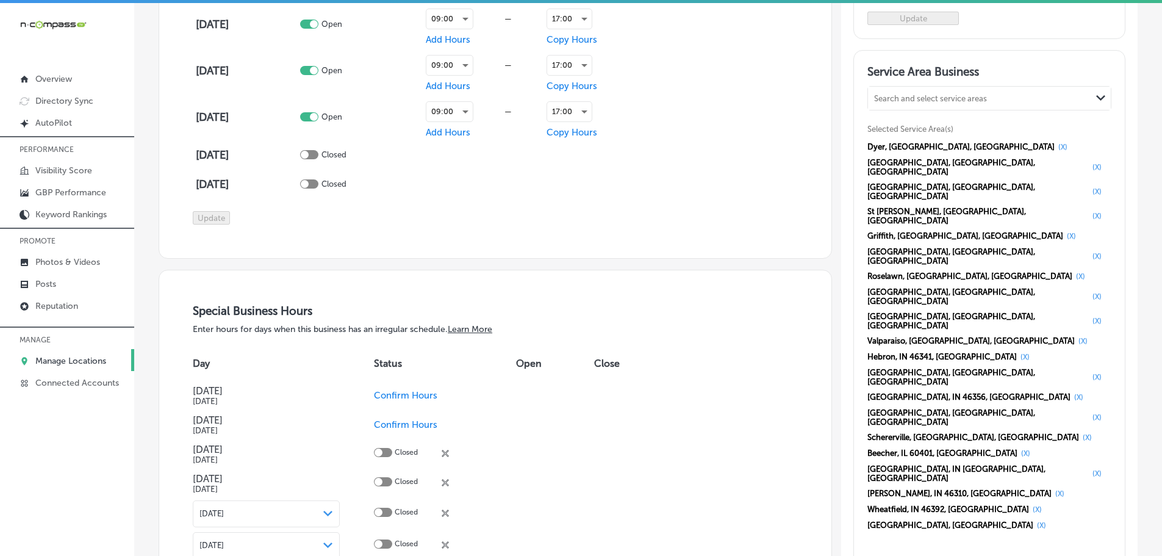
scroll to position [1037, 0]
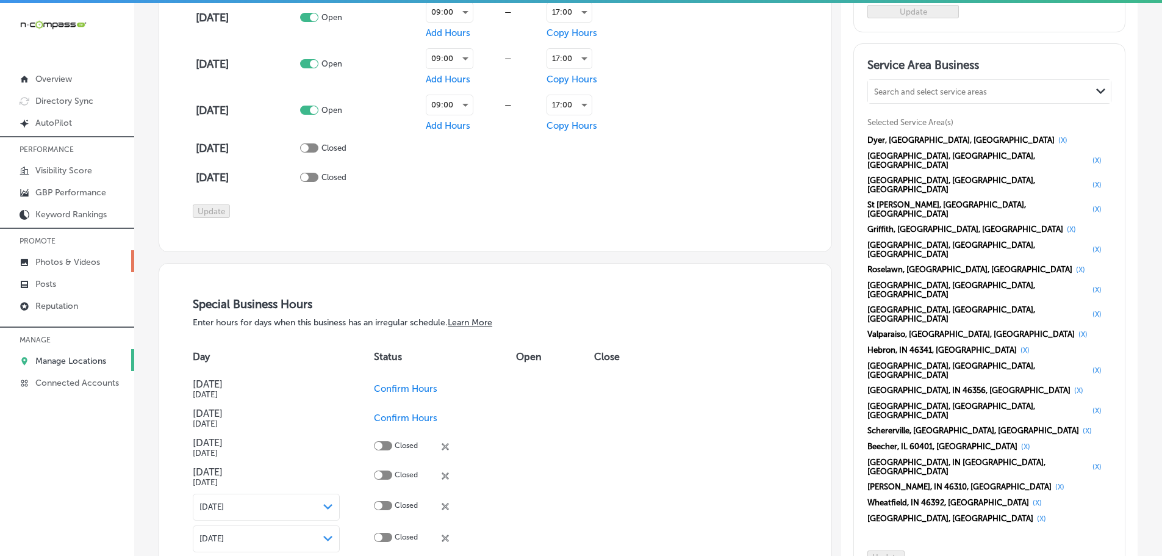
click at [51, 254] on link "Photos & Videos" at bounding box center [67, 261] width 134 height 22
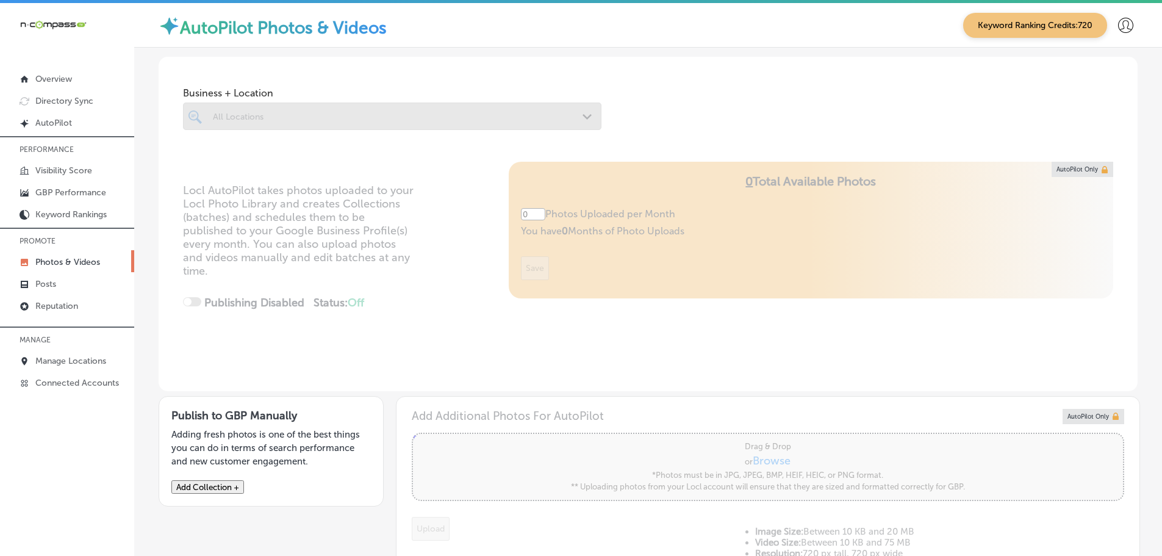
type input "5"
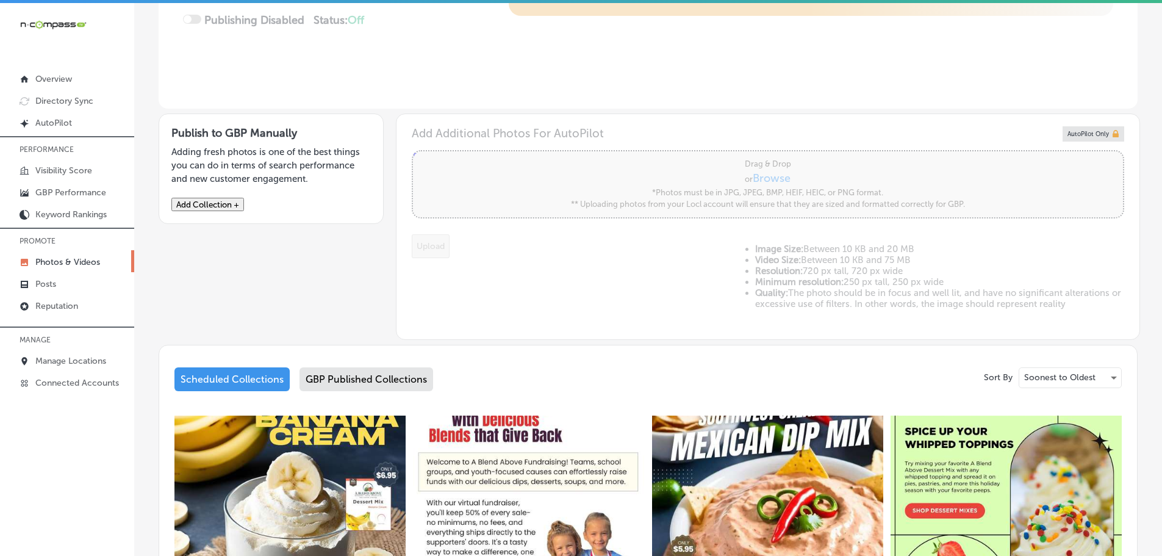
scroll to position [366, 0]
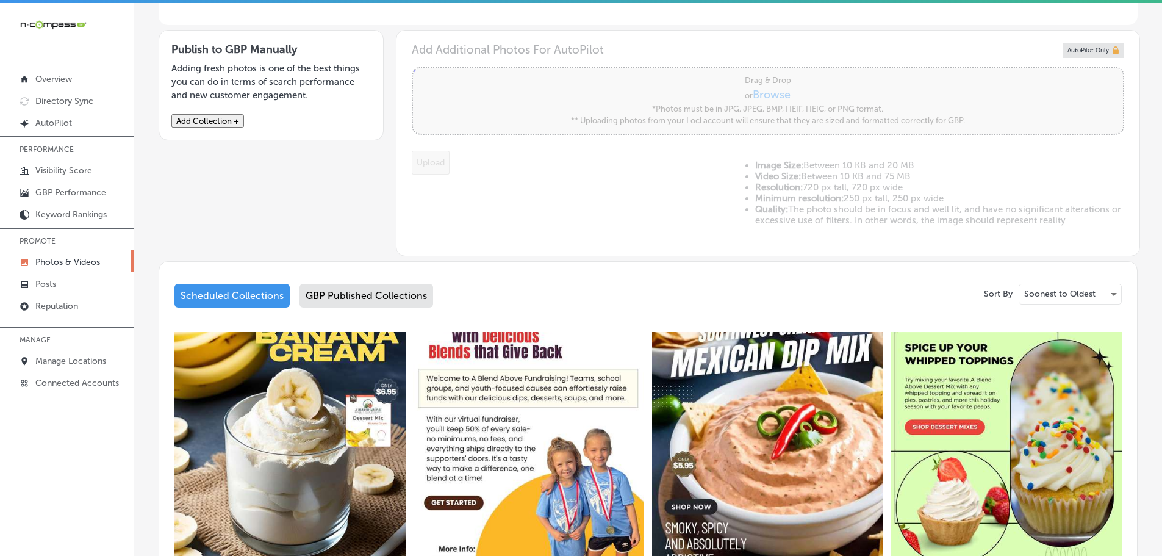
click at [337, 298] on div "GBP Published Collections" at bounding box center [366, 296] width 134 height 24
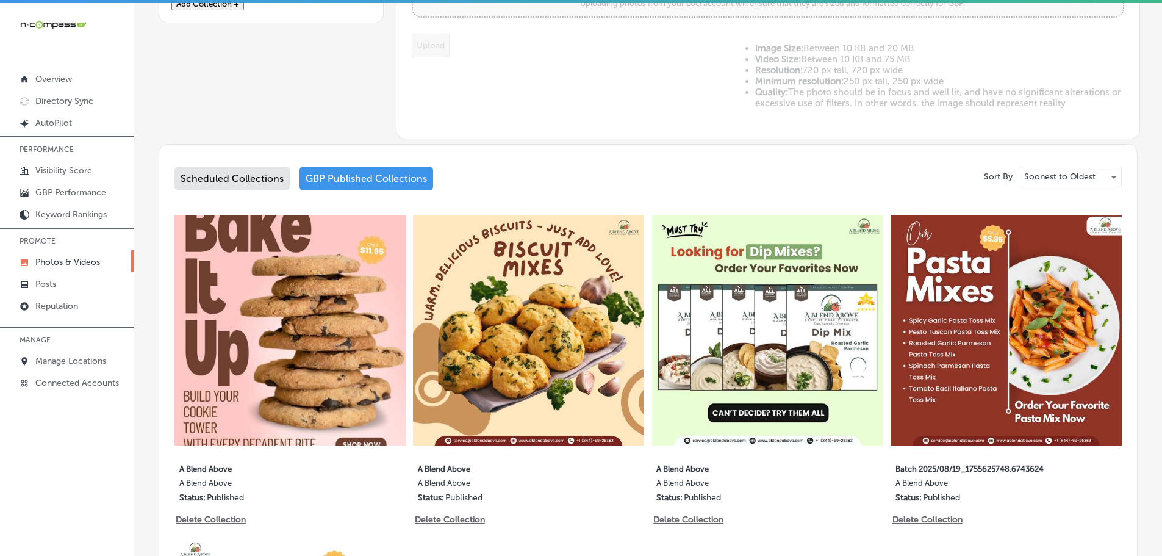
scroll to position [549, 0]
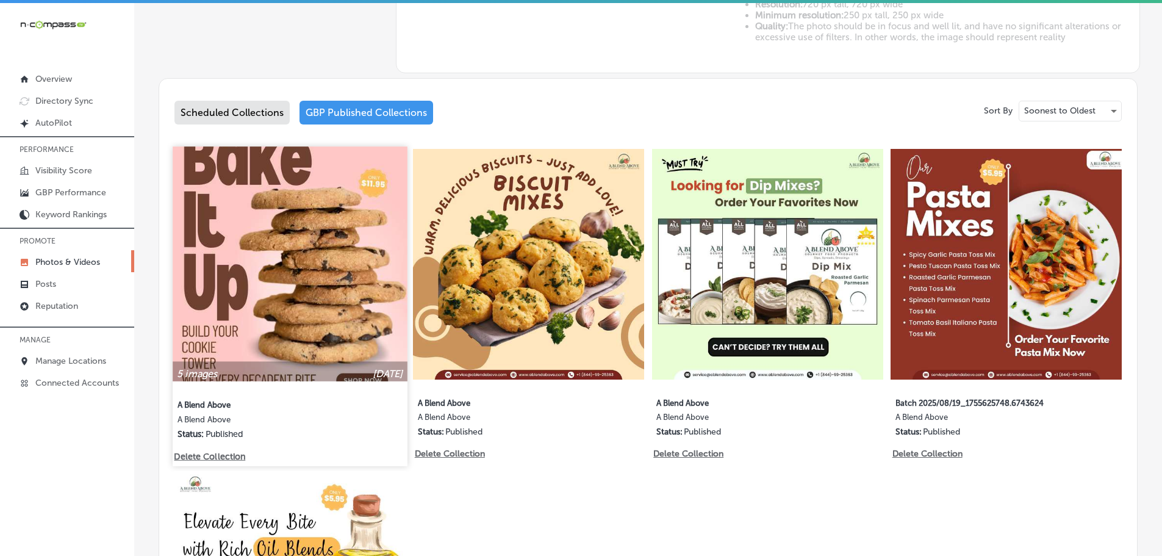
click at [267, 312] on img at bounding box center [290, 263] width 234 height 234
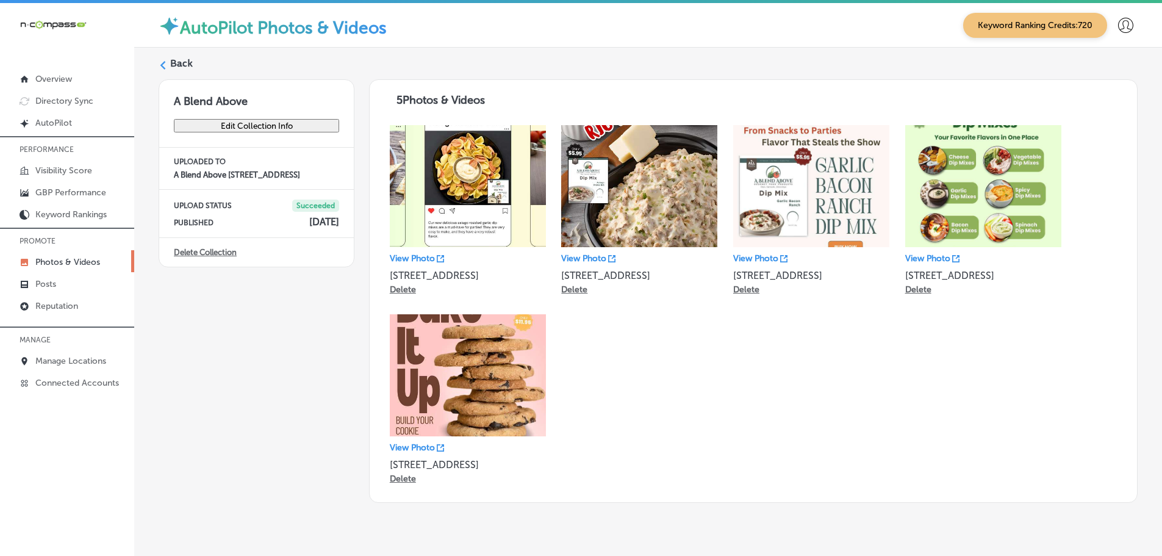
click at [162, 65] on polygon at bounding box center [162, 65] width 5 height 9
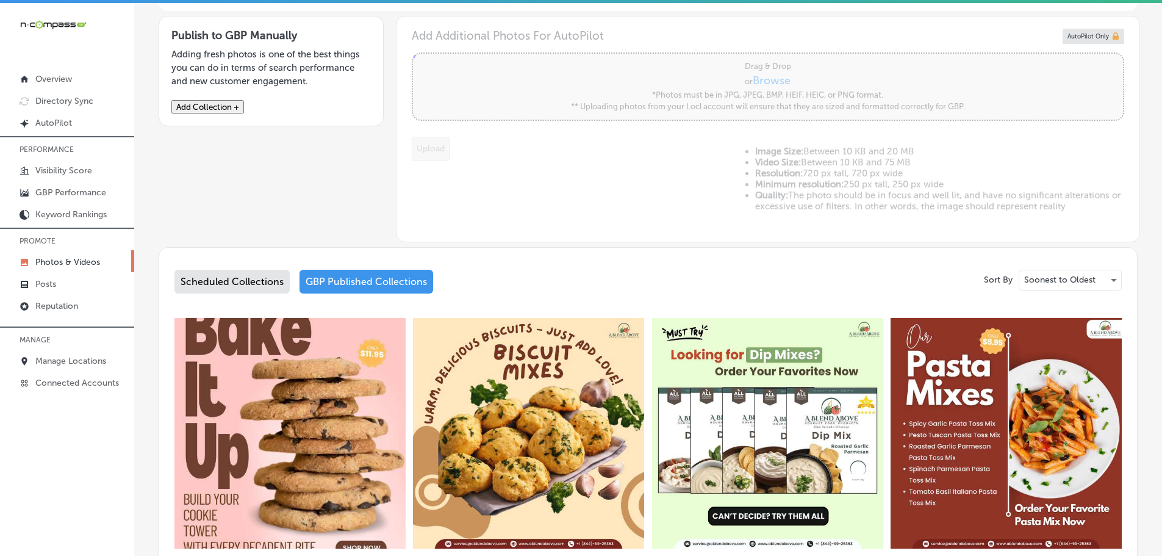
type input "5"
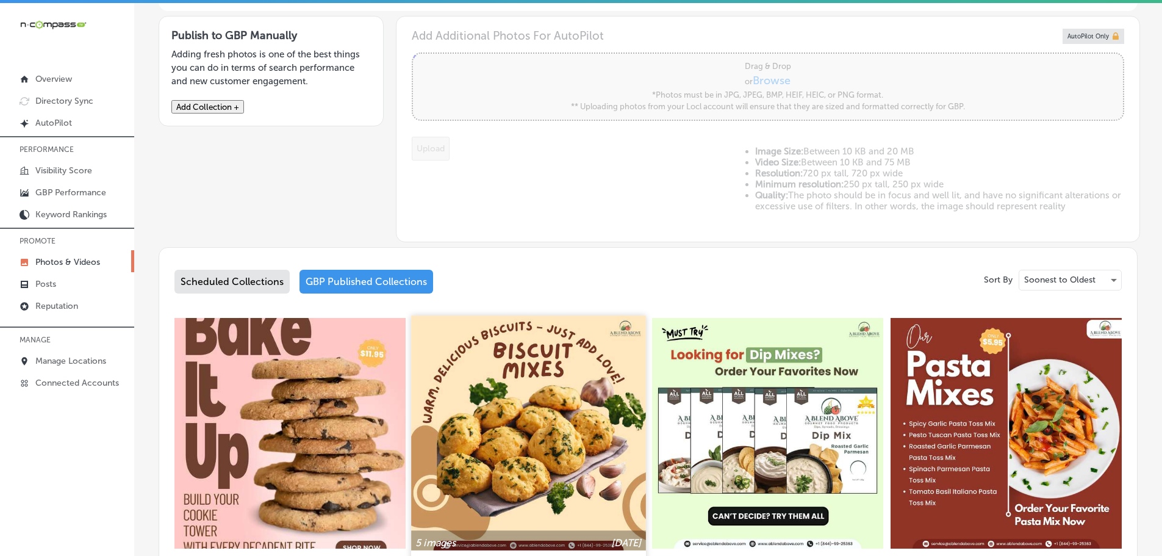
scroll to position [427, 0]
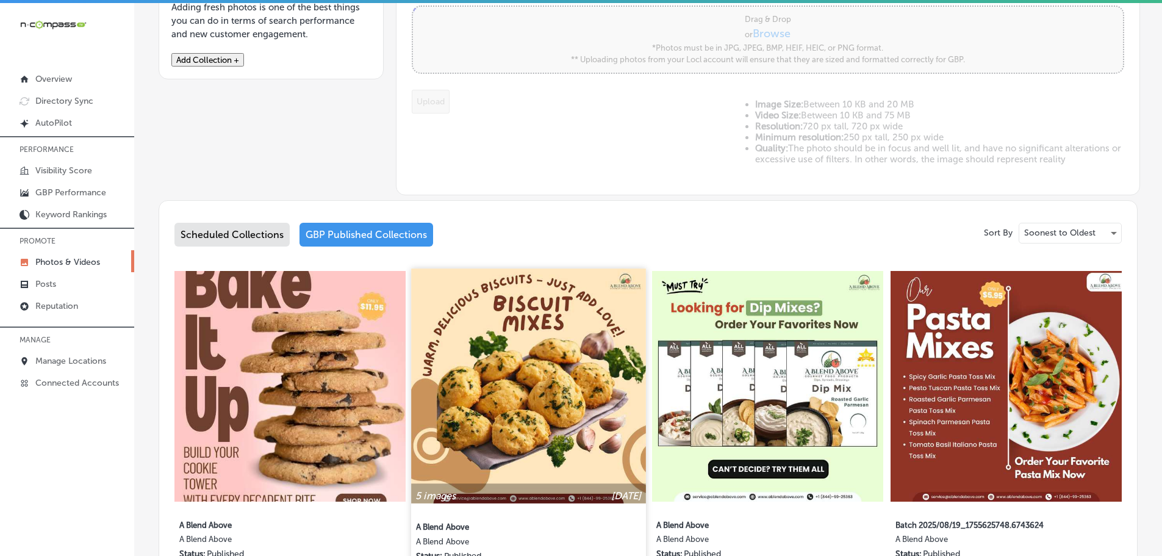
click at [590, 326] on img at bounding box center [529, 385] width 234 height 234
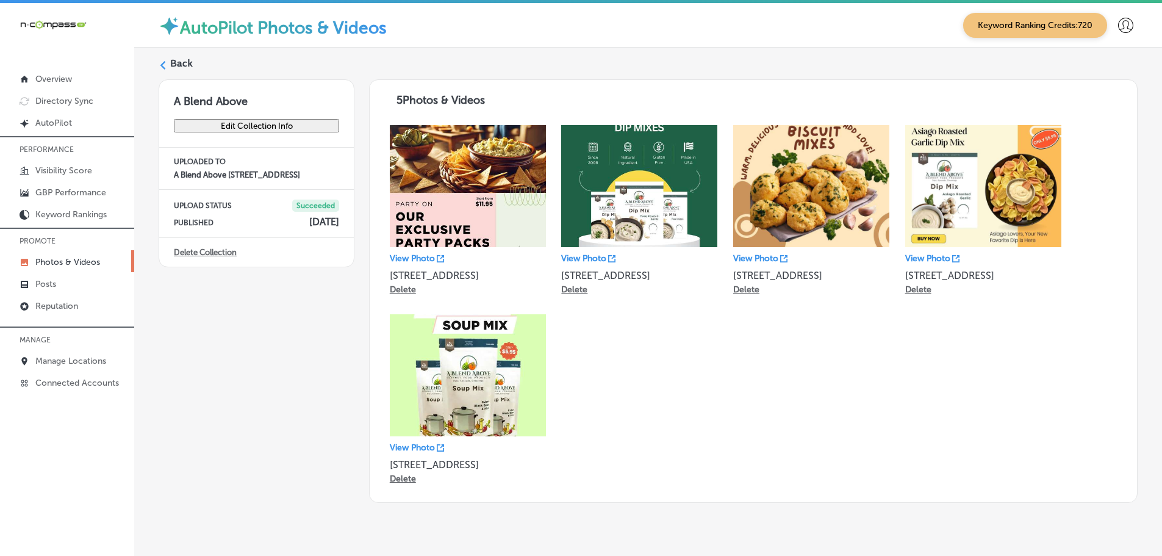
click at [823, 473] on div "View Photo [STREET_ADDRESS][GEOGRAPHIC_DATA] View Photo [STREET_ADDRESS] Delete…" at bounding box center [753, 306] width 743 height 379
click at [160, 65] on icon at bounding box center [163, 65] width 9 height 9
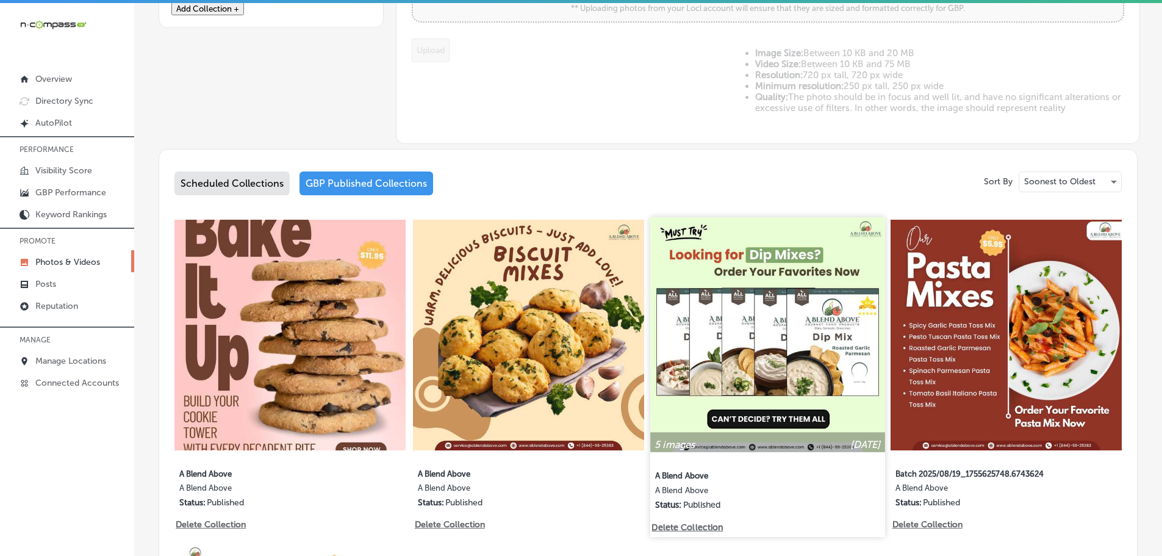
type input "5"
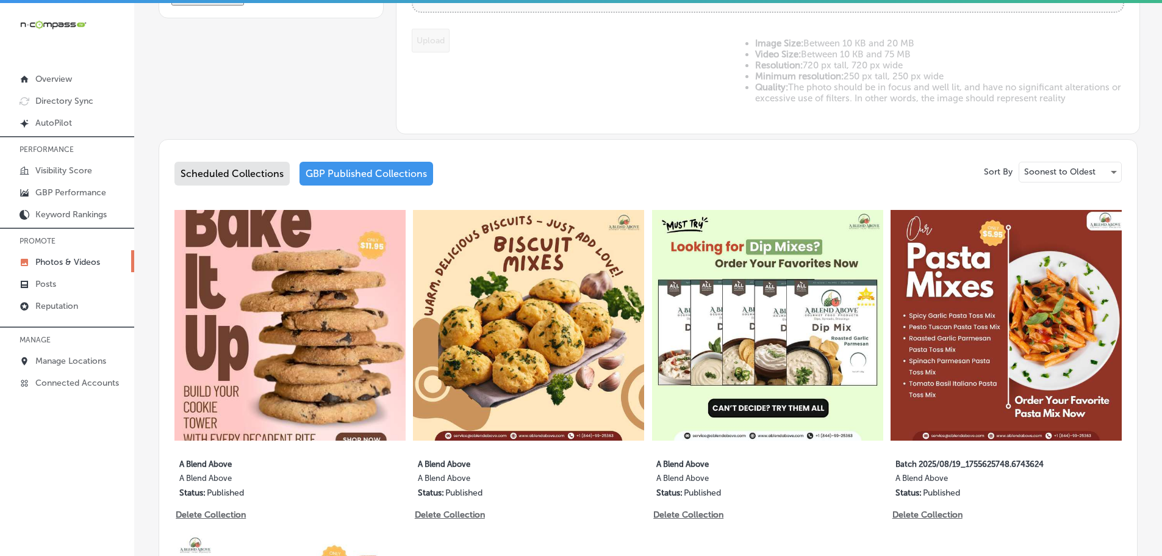
click at [790, 329] on img at bounding box center [767, 325] width 231 height 231
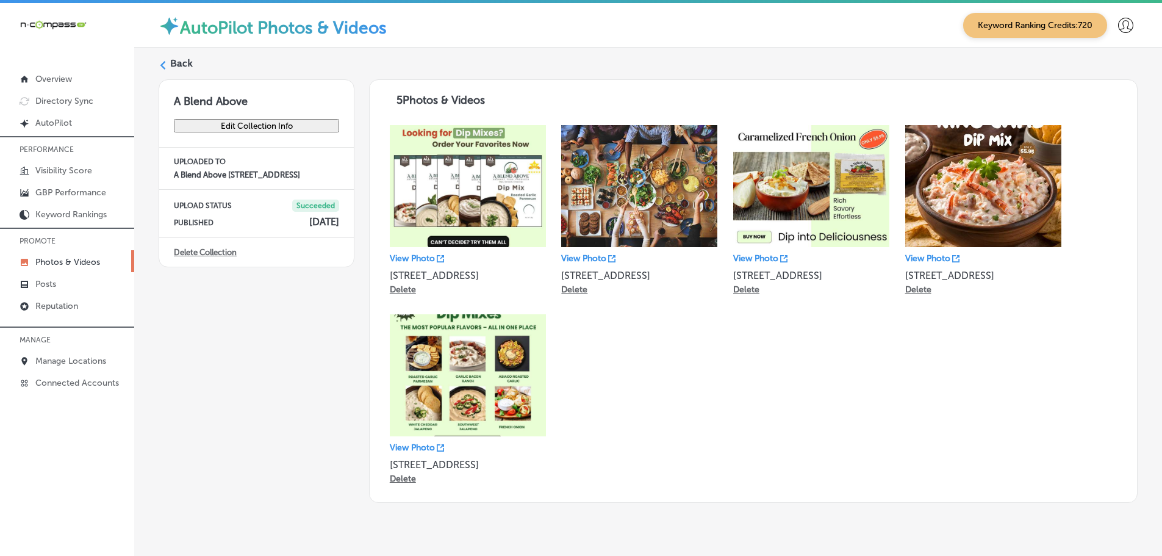
click at [259, 357] on div "A Blend Above Edit Collection Info UPLOADED TO A Blend Above 289 Westmeadow Pl …" at bounding box center [257, 290] width 196 height 423
